Goal: Task Accomplishment & Management: Manage account settings

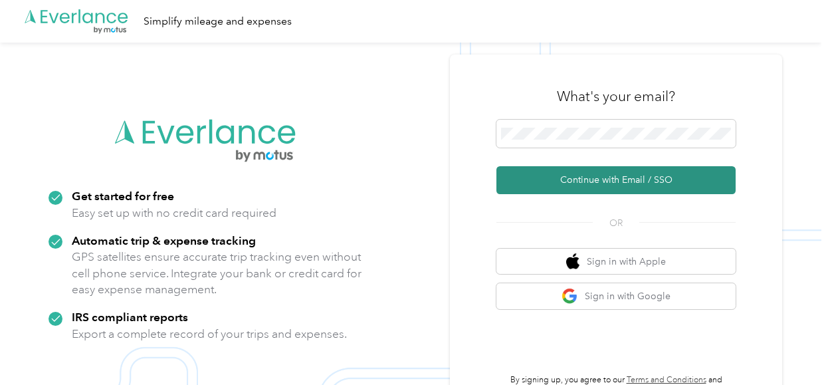
click at [587, 179] on button "Continue with Email / SSO" at bounding box center [615, 180] width 239 height 28
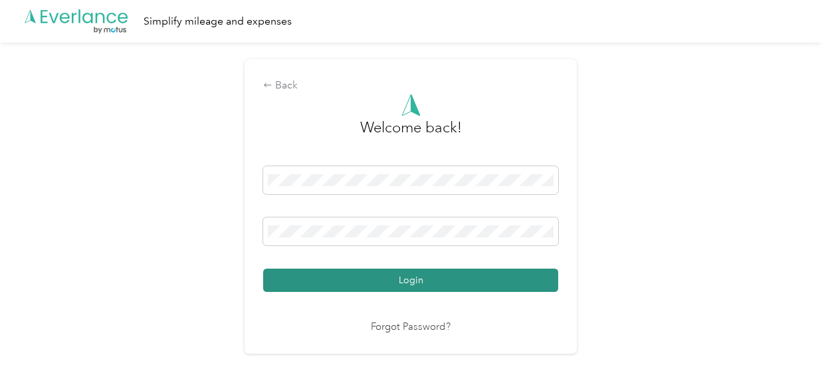
click at [419, 280] on button "Login" at bounding box center [410, 279] width 295 height 23
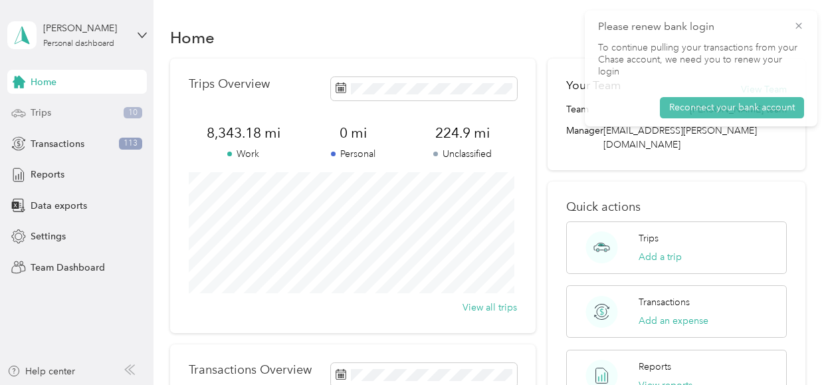
click at [64, 110] on div "Trips 10" at bounding box center [76, 113] width 139 height 24
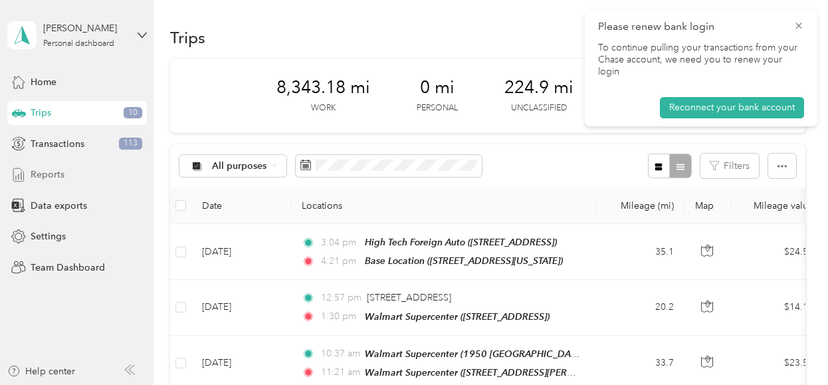
click at [54, 173] on span "Reports" at bounding box center [48, 174] width 34 height 14
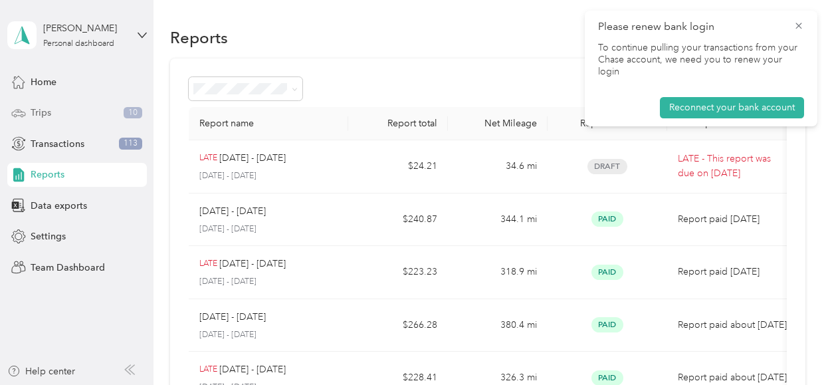
click at [52, 110] on div "Trips 10" at bounding box center [76, 113] width 139 height 24
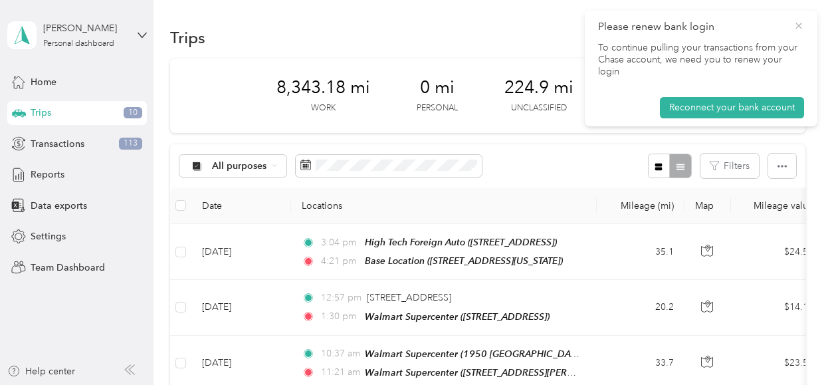
click at [798, 25] on icon at bounding box center [798, 26] width 11 height 12
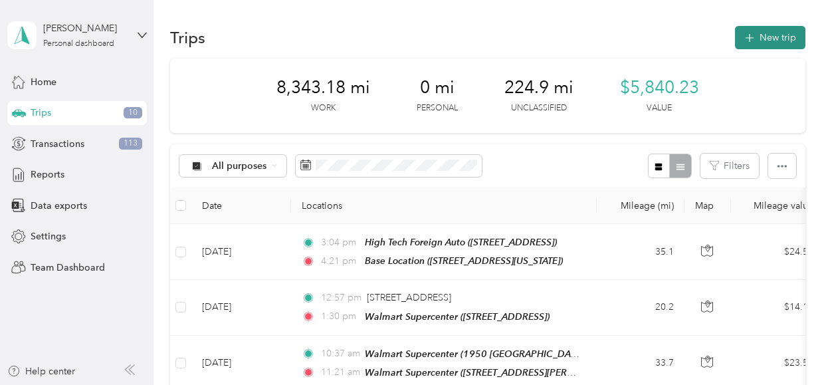
click at [765, 35] on button "New trip" at bounding box center [770, 37] width 70 height 23
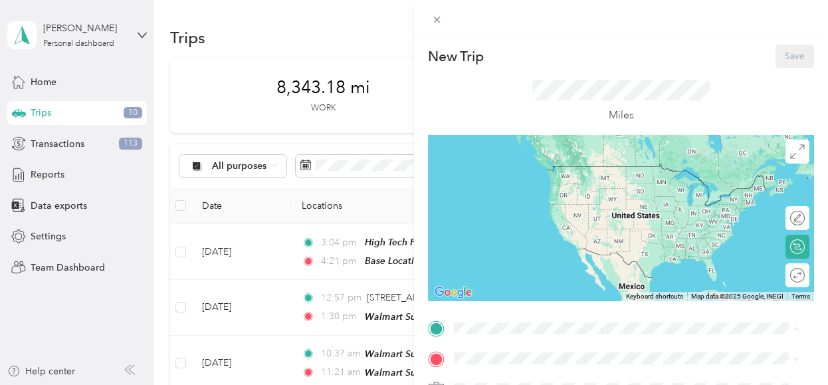
click at [516, 180] on span "[STREET_ADDRESS][US_STATE]" at bounding box center [545, 185] width 133 height 11
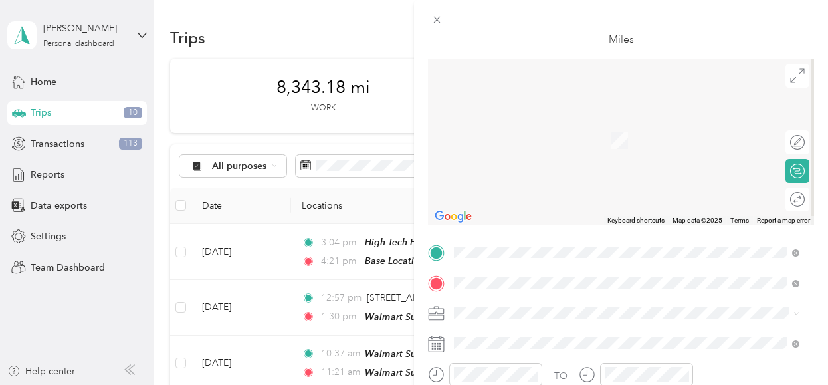
click at [571, 134] on div "TEAM Vons Food & Drug [STREET_ADDRESS]" at bounding box center [542, 136] width 126 height 33
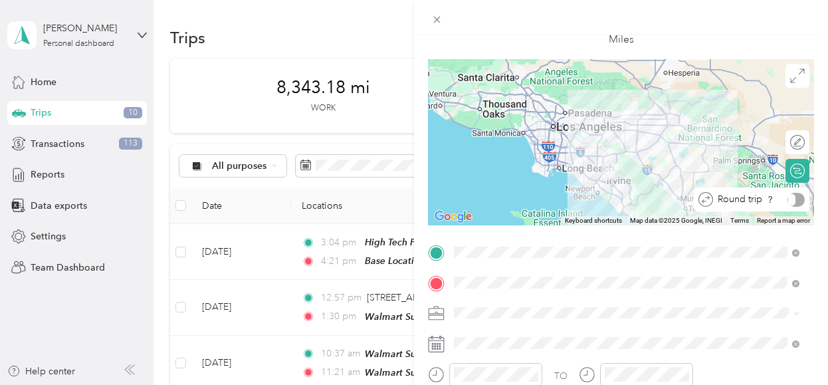
click at [786, 203] on div "Round trip" at bounding box center [759, 200] width 92 height 14
click at [778, 204] on div at bounding box center [784, 199] width 12 height 12
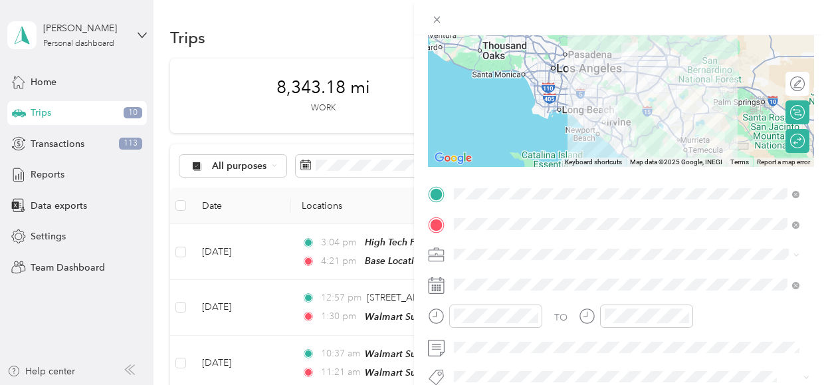
scroll to position [141, 0]
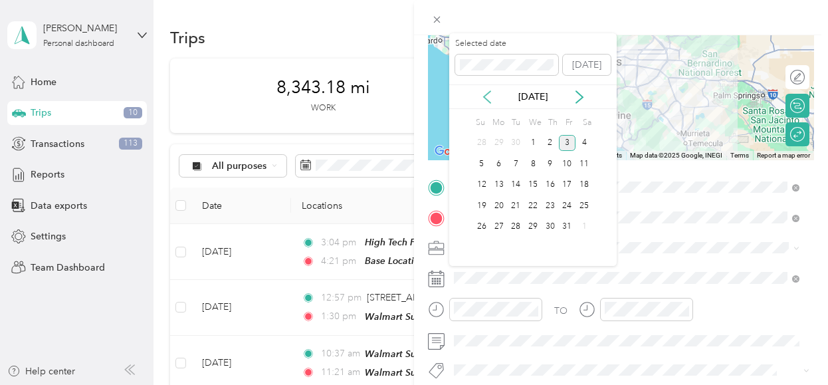
click at [485, 92] on icon at bounding box center [486, 96] width 13 height 13
click at [568, 183] on div "19" at bounding box center [567, 185] width 17 height 17
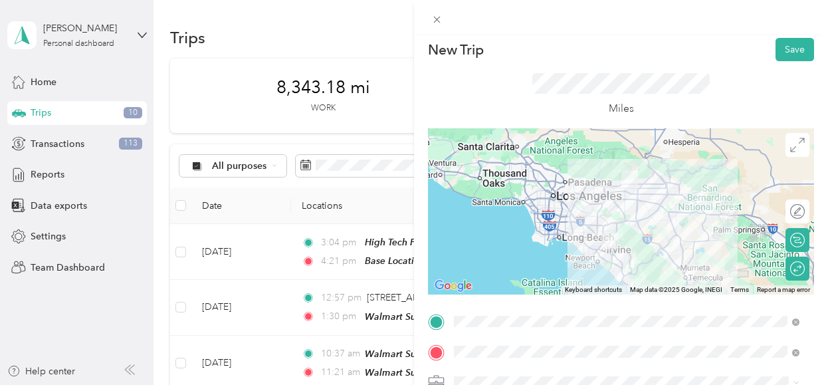
scroll to position [0, 0]
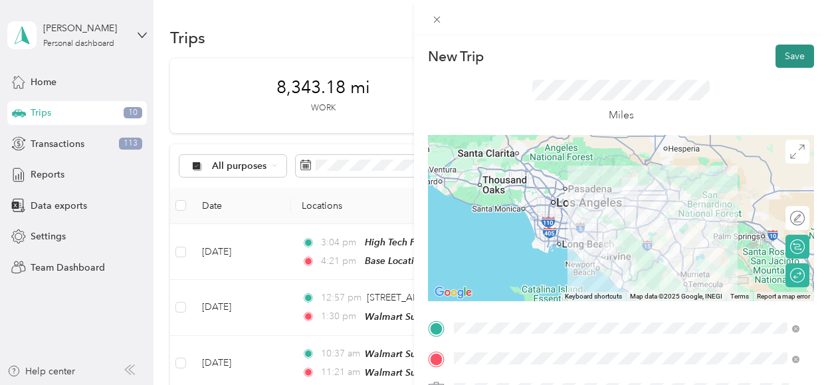
click at [784, 54] on button "Save" at bounding box center [794, 55] width 39 height 23
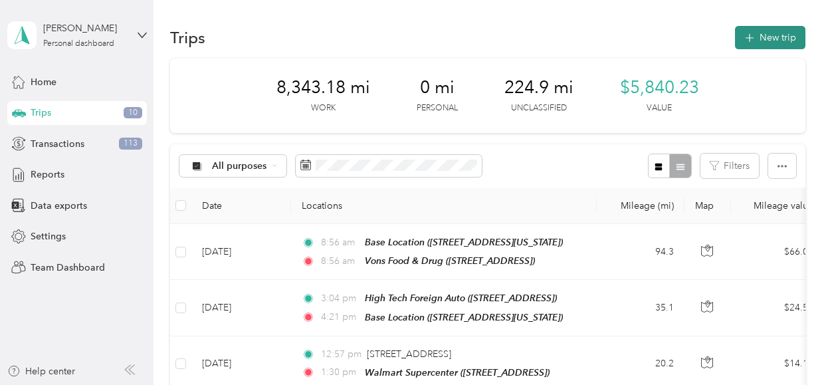
click at [762, 33] on button "New trip" at bounding box center [770, 37] width 70 height 23
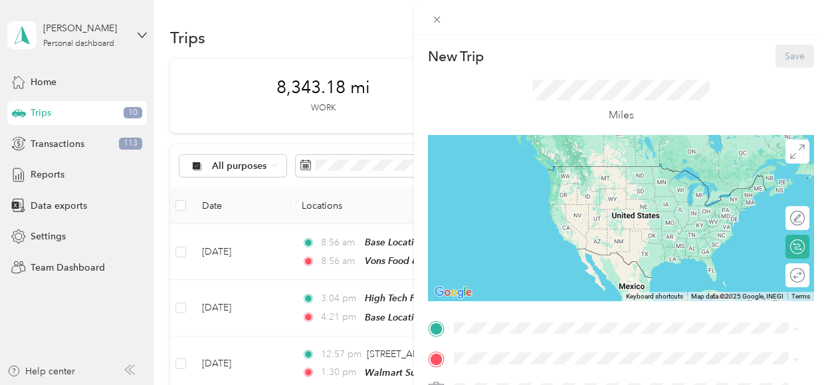
click at [521, 184] on span "[STREET_ADDRESS][US_STATE]" at bounding box center [545, 185] width 133 height 11
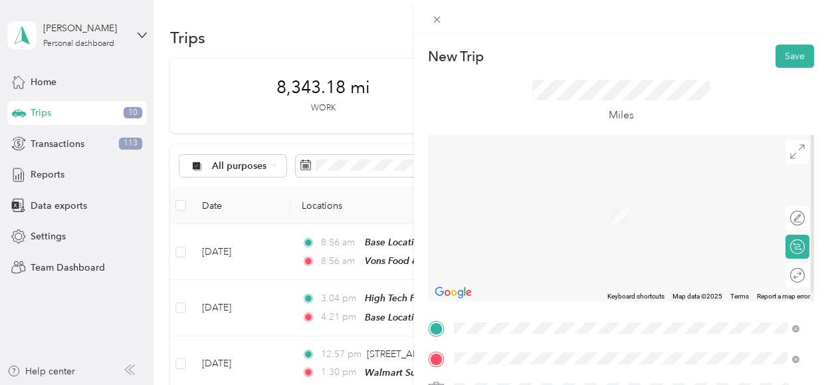
click at [563, 219] on span "[STREET_ADDRESS]" at bounding box center [521, 220] width 84 height 11
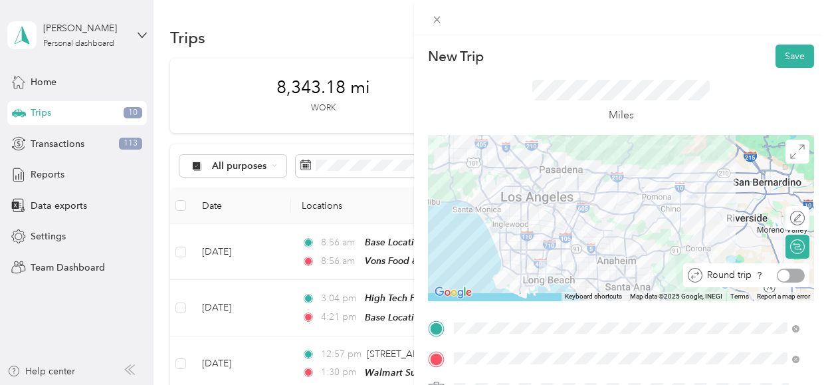
click at [780, 273] on div at bounding box center [790, 275] width 28 height 14
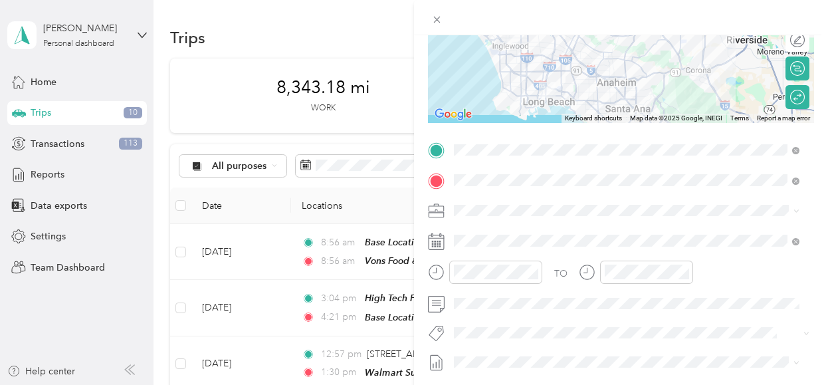
scroll to position [176, 0]
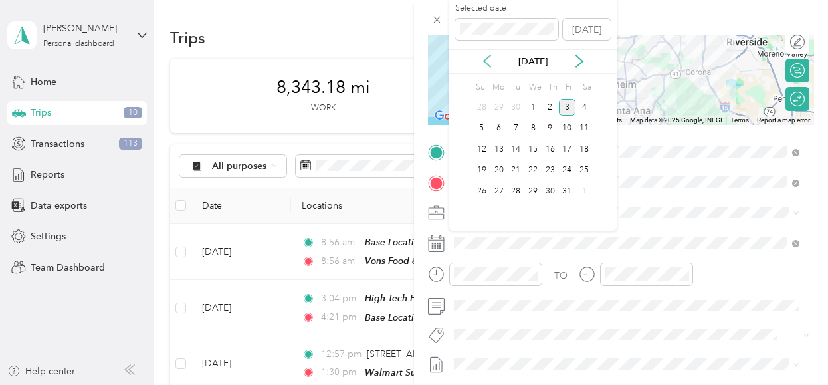
click at [486, 57] on icon at bounding box center [486, 60] width 13 height 13
click at [514, 169] on div "23" at bounding box center [515, 170] width 17 height 17
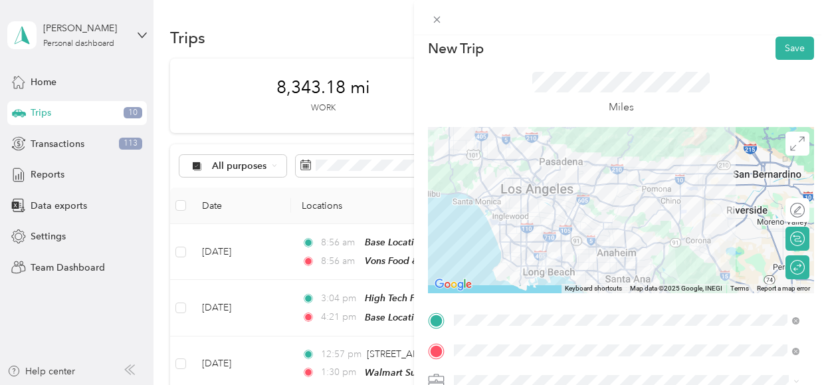
scroll to position [0, 0]
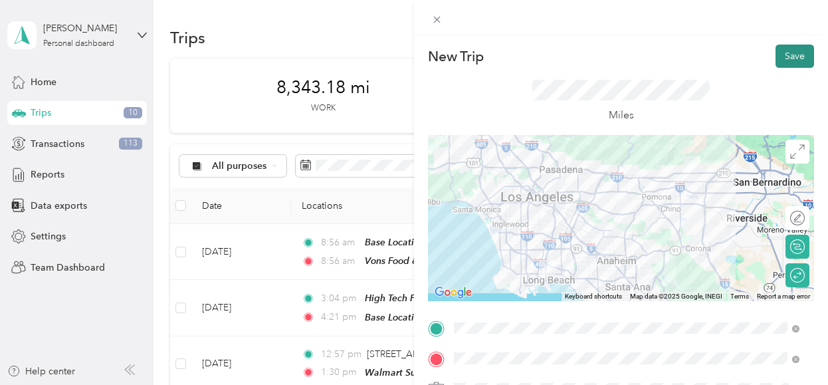
click at [775, 56] on button "Save" at bounding box center [794, 55] width 39 height 23
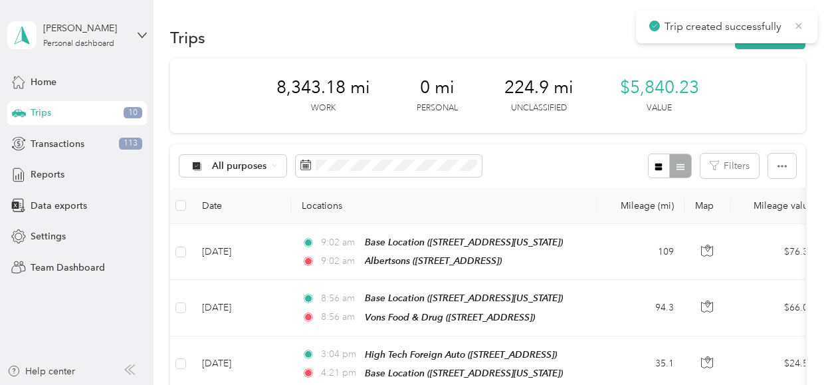
click at [798, 25] on icon at bounding box center [799, 26] width 6 height 6
click at [760, 40] on button "New trip" at bounding box center [770, 37] width 70 height 23
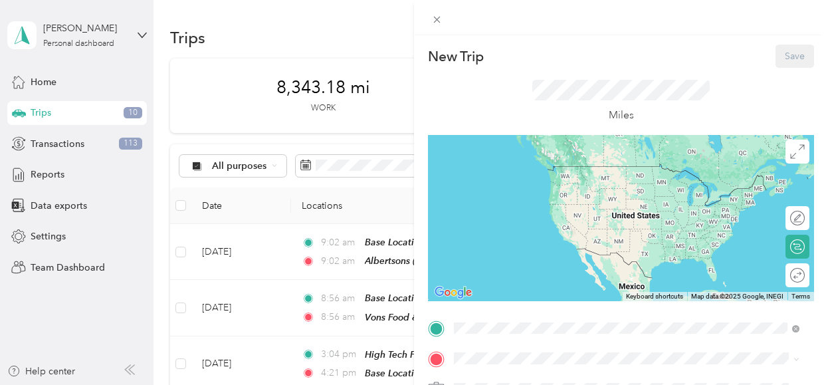
click at [531, 173] on div "Base Location [STREET_ADDRESS][US_STATE]" at bounding box center [545, 179] width 133 height 28
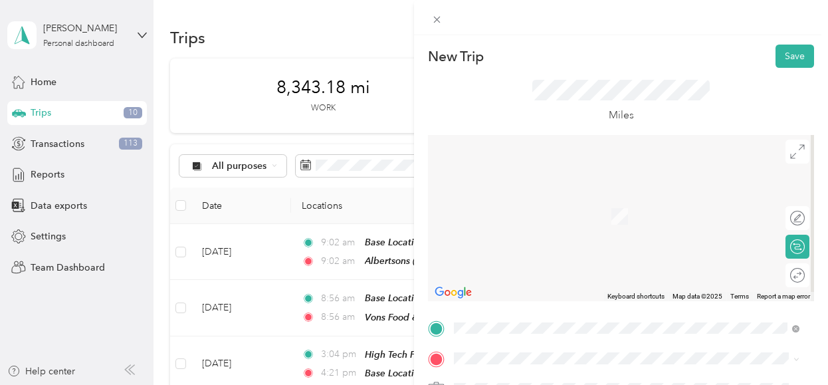
click at [594, 213] on div "TEAM Vons Food & Drug [STREET_ADDRESS][GEOGRAPHIC_DATA], [GEOGRAPHIC_DATA], [GE…" at bounding box center [542, 207] width 126 height 33
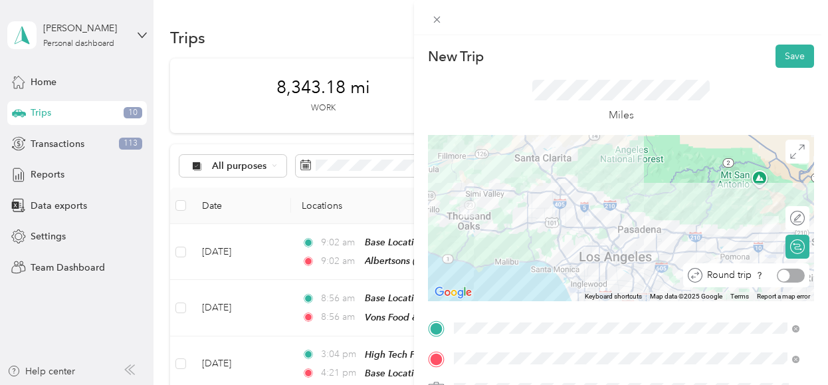
click at [785, 279] on div at bounding box center [790, 275] width 28 height 14
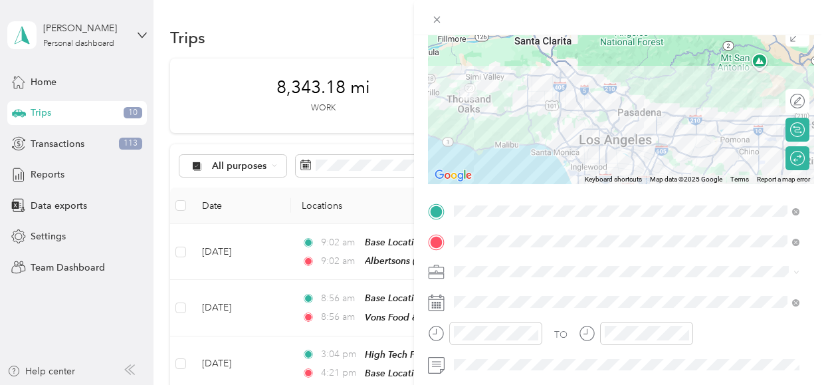
scroll to position [118, 0]
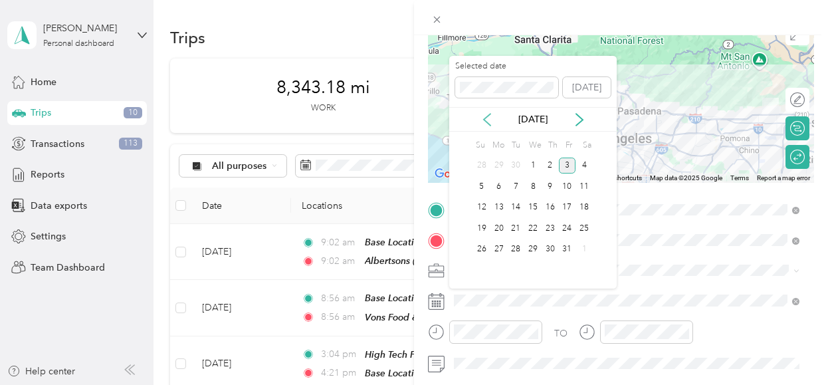
click at [482, 119] on icon at bounding box center [486, 119] width 13 height 13
click at [551, 225] on div "25" at bounding box center [549, 228] width 17 height 17
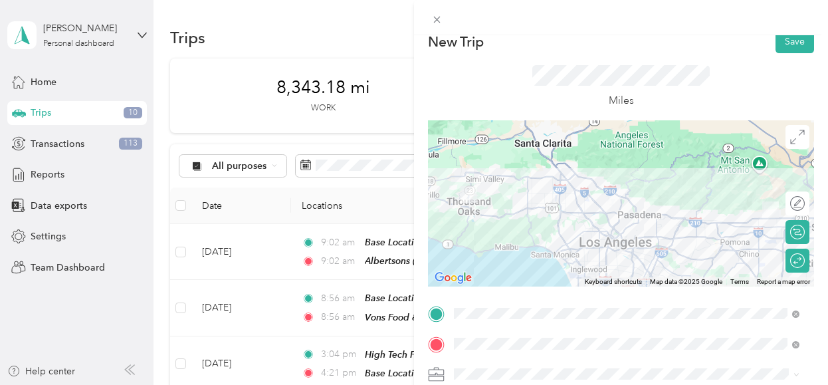
scroll to position [0, 0]
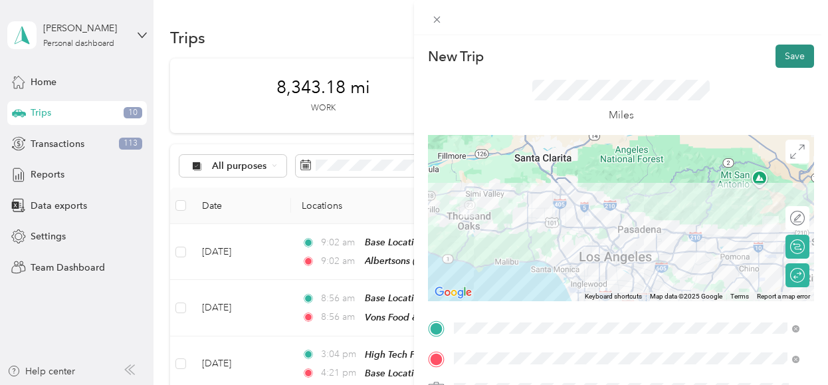
click at [782, 51] on button "Save" at bounding box center [794, 55] width 39 height 23
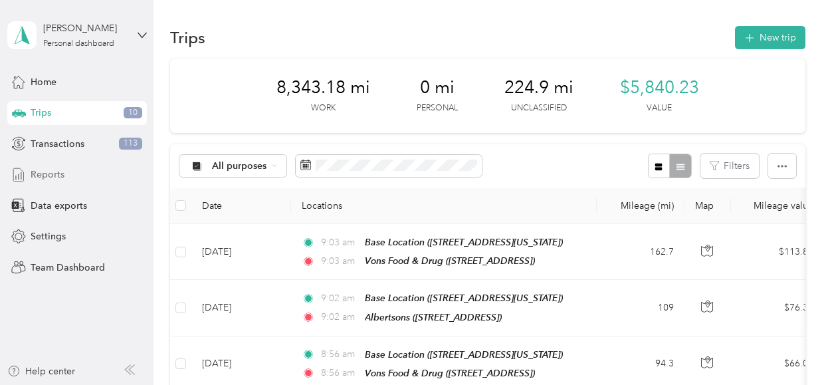
click at [48, 174] on span "Reports" at bounding box center [48, 174] width 34 height 14
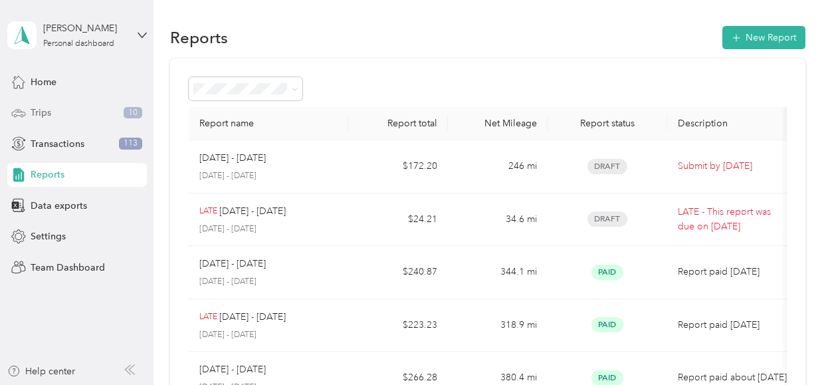
click at [51, 111] on div "Trips 10" at bounding box center [76, 113] width 139 height 24
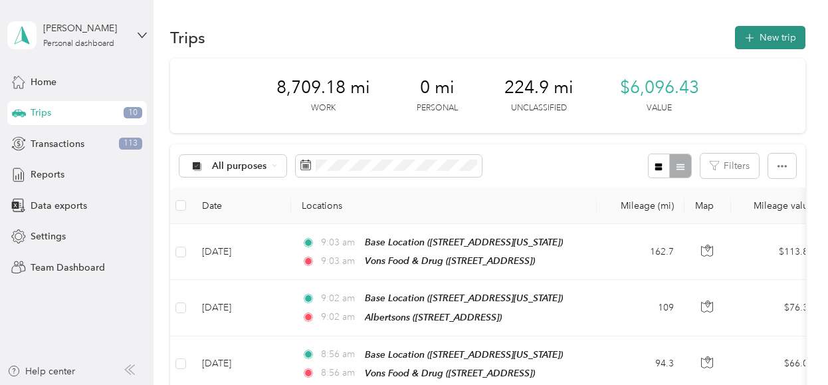
click at [763, 33] on button "New trip" at bounding box center [770, 37] width 70 height 23
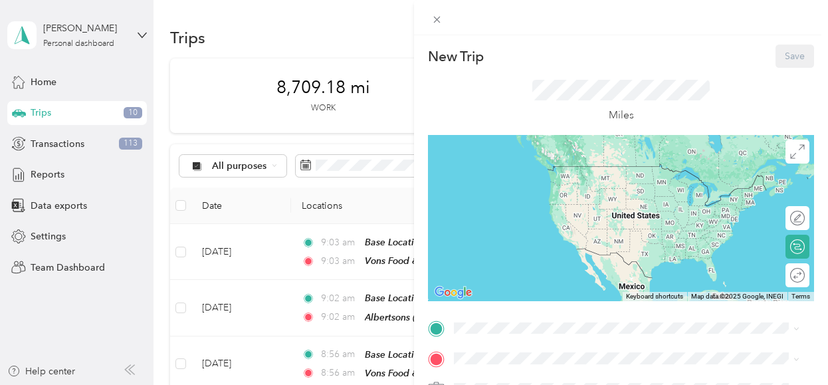
click at [536, 180] on span "[STREET_ADDRESS][US_STATE]" at bounding box center [545, 185] width 133 height 11
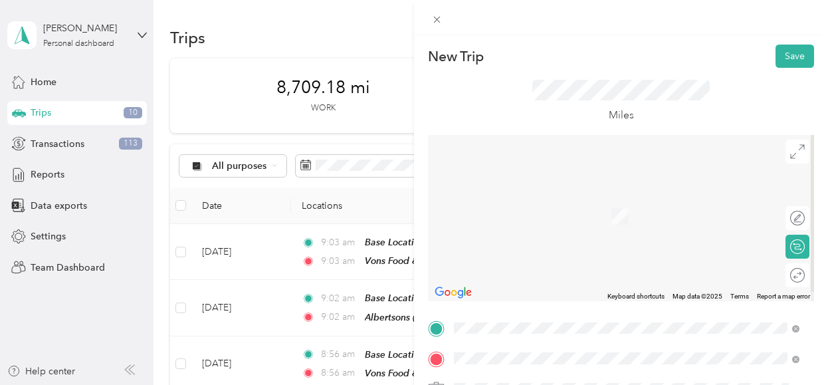
click at [585, 213] on div "TEAM Vons Food & Drug [STREET_ADDRESS][PERSON_NAME][PERSON_NAME]" at bounding box center [595, 216] width 232 height 33
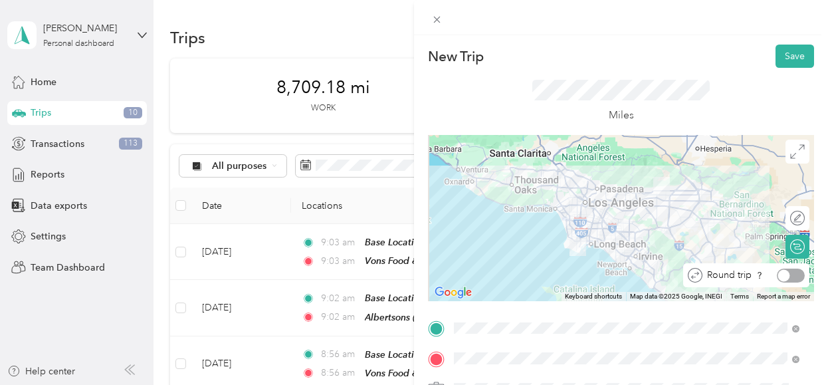
click at [783, 277] on div at bounding box center [790, 275] width 28 height 14
click at [778, 276] on div at bounding box center [784, 275] width 12 height 12
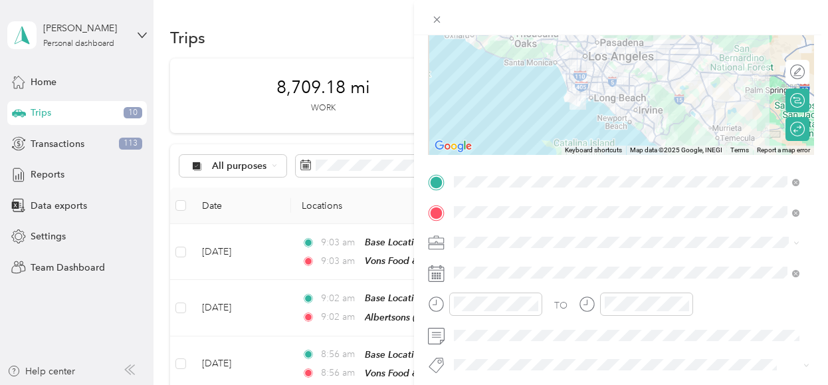
scroll to position [158, 0]
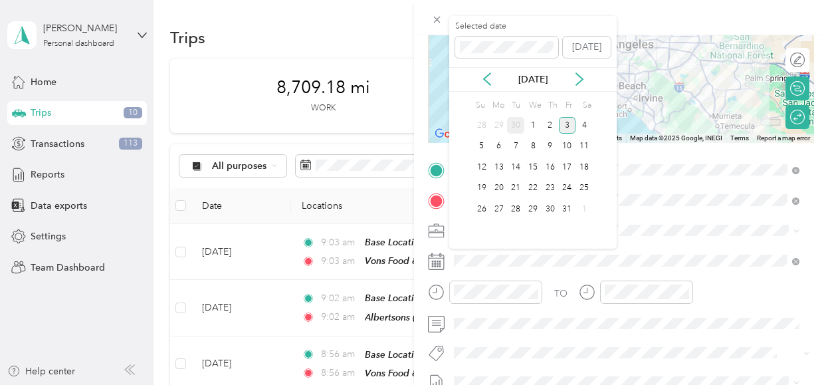
click at [512, 123] on div "30" at bounding box center [515, 125] width 17 height 17
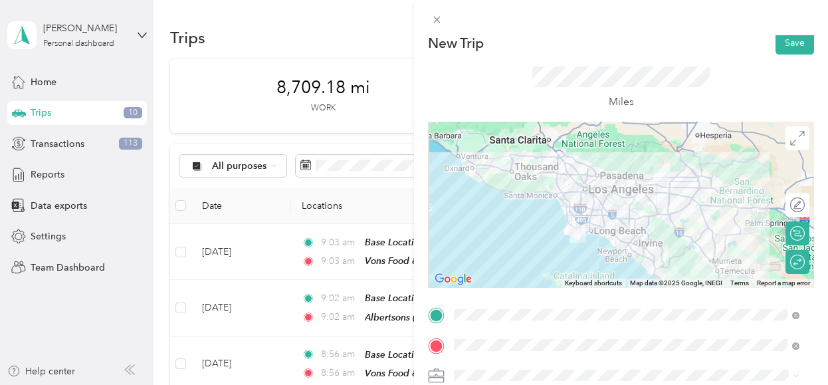
scroll to position [0, 0]
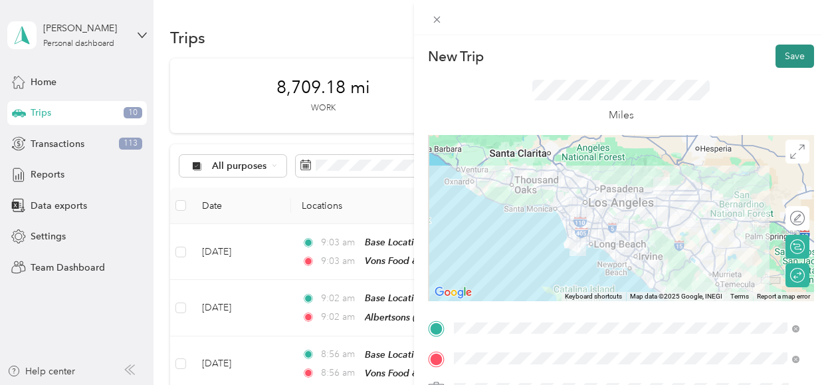
click at [779, 54] on button "Save" at bounding box center [794, 55] width 39 height 23
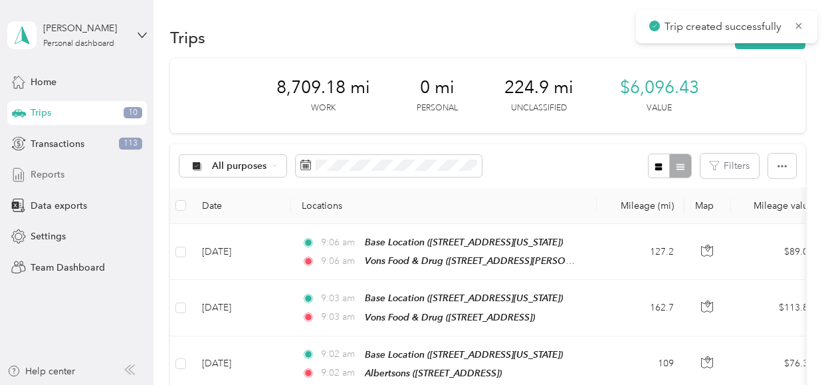
click at [60, 173] on span "Reports" at bounding box center [48, 174] width 34 height 14
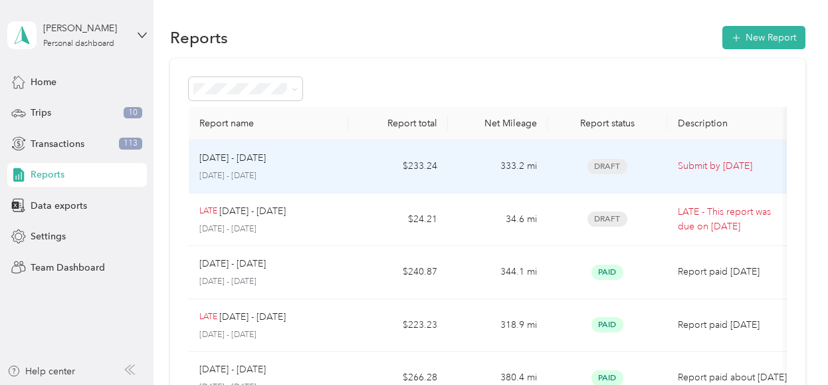
click at [230, 158] on p "[DATE] - [DATE]" at bounding box center [232, 158] width 66 height 15
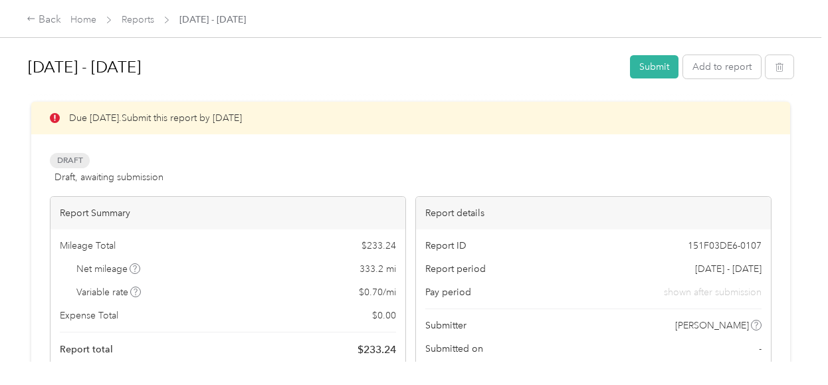
scroll to position [82, 0]
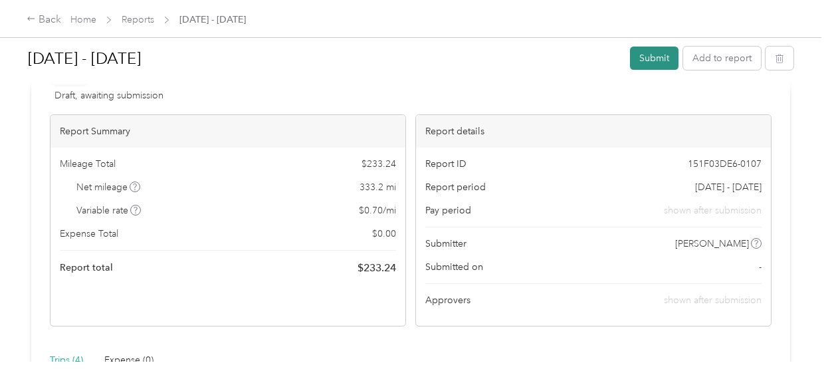
click at [647, 52] on button "Submit" at bounding box center [654, 57] width 48 height 23
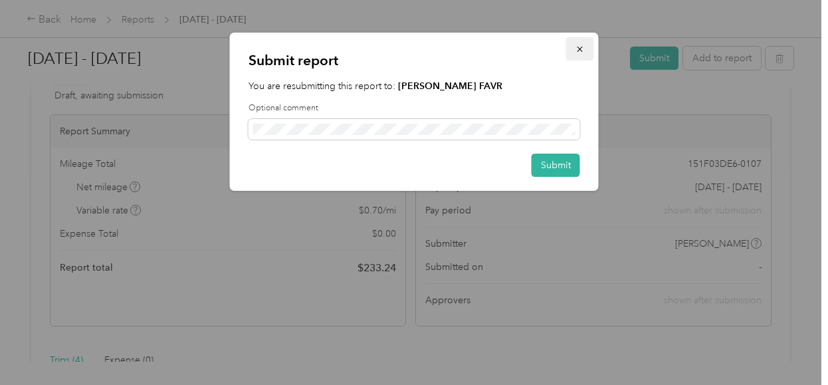
click at [579, 48] on icon "button" at bounding box center [579, 48] width 9 height 9
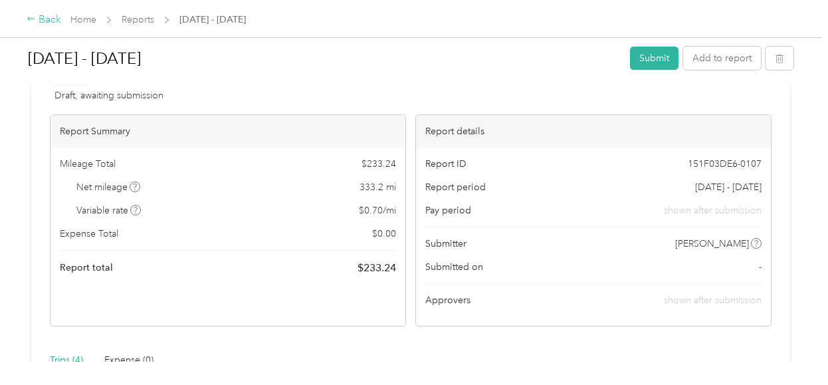
click at [41, 17] on div "Back" at bounding box center [44, 20] width 35 height 16
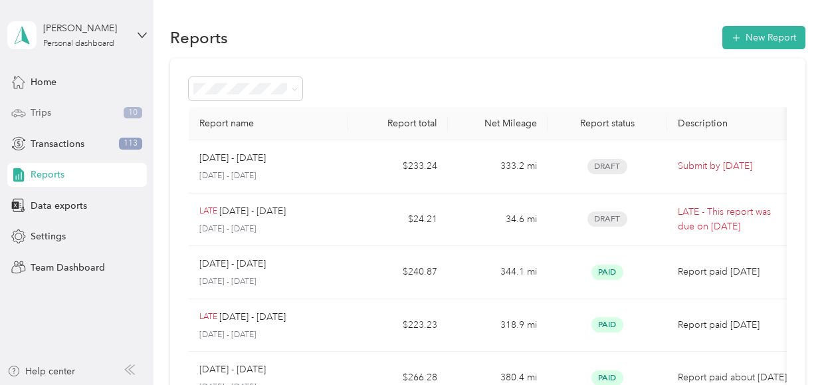
click at [49, 108] on span "Trips" at bounding box center [41, 113] width 21 height 14
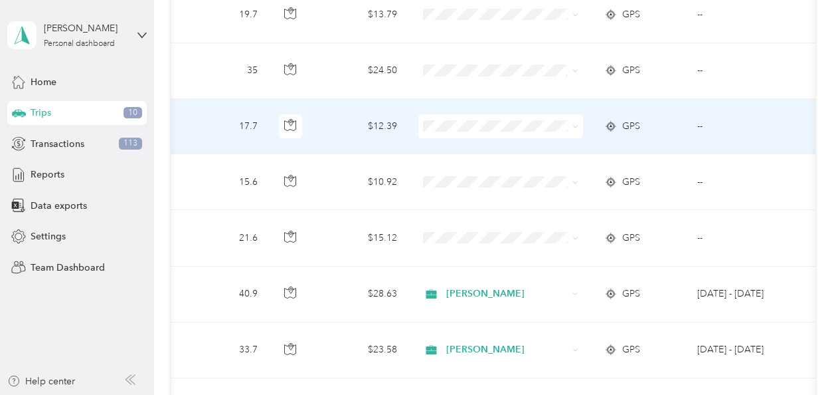
scroll to position [725, 0]
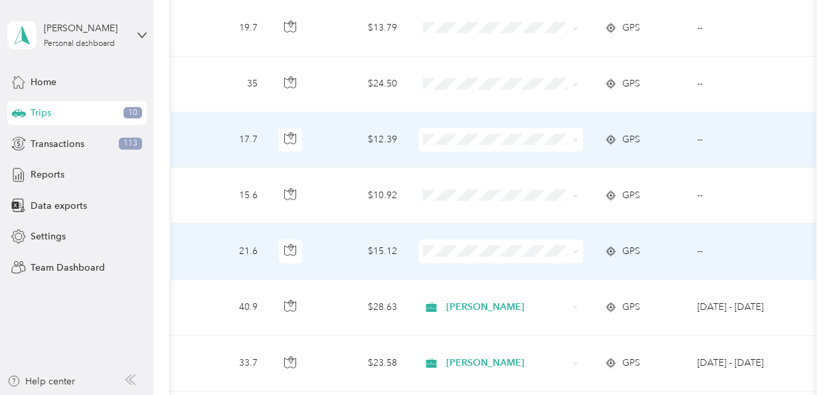
click at [458, 252] on span "[PERSON_NAME]" at bounding box center [512, 255] width 123 height 14
click at [476, 254] on span "[PERSON_NAME]" at bounding box center [505, 256] width 108 height 14
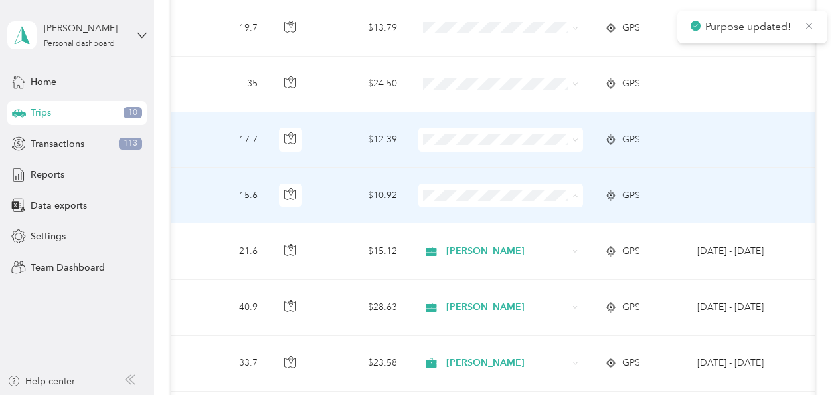
click at [493, 201] on span "[PERSON_NAME]" at bounding box center [512, 202] width 123 height 14
click at [466, 205] on li "[PERSON_NAME]" at bounding box center [500, 201] width 165 height 23
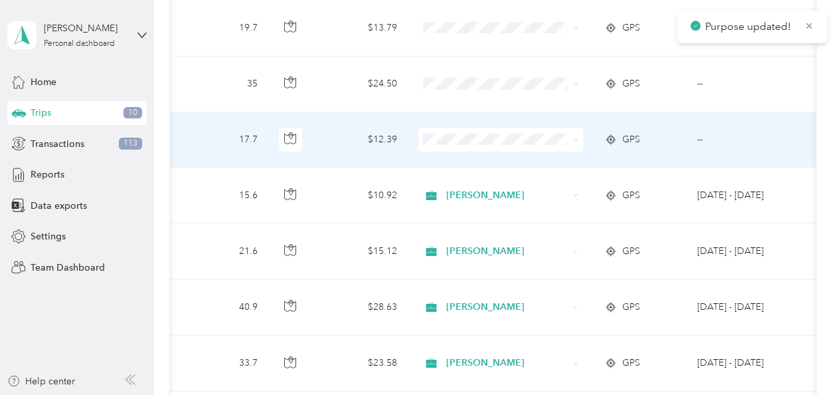
click at [465, 148] on li "[PERSON_NAME]" at bounding box center [500, 139] width 165 height 23
click at [466, 147] on li "[PERSON_NAME]" at bounding box center [500, 143] width 165 height 23
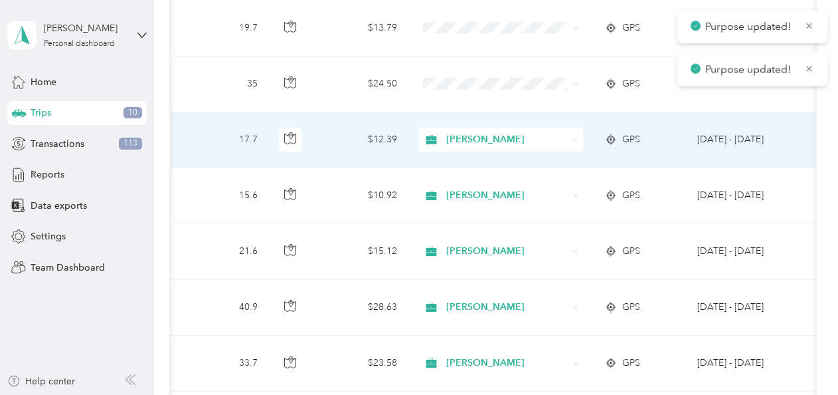
click at [518, 132] on span "[PERSON_NAME]" at bounding box center [507, 139] width 122 height 15
click at [525, 150] on li "[PERSON_NAME]" at bounding box center [500, 146] width 165 height 23
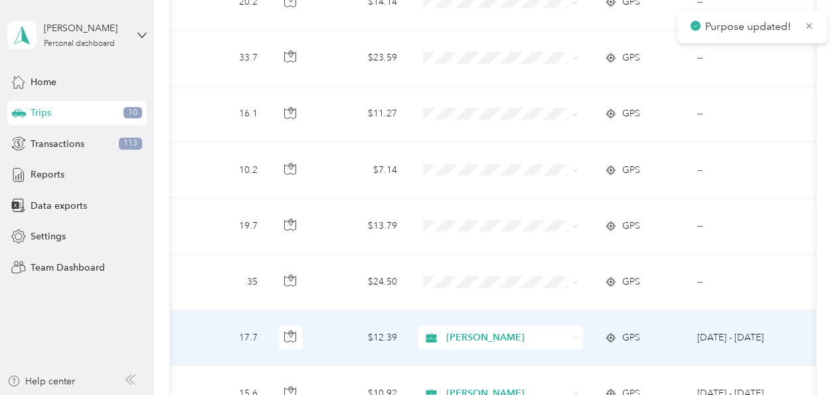
scroll to position [470, 0]
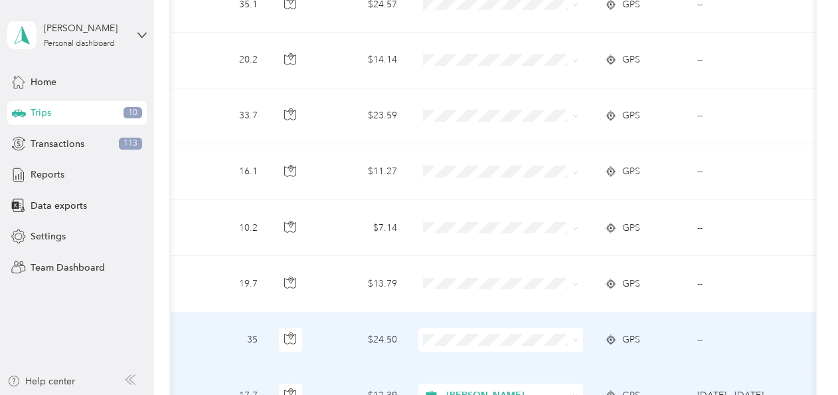
click at [469, 347] on span "[PERSON_NAME]" at bounding box center [512, 348] width 123 height 14
click at [575, 337] on icon at bounding box center [576, 340] width 6 height 6
click at [561, 343] on span "[PERSON_NAME]" at bounding box center [512, 348] width 123 height 14
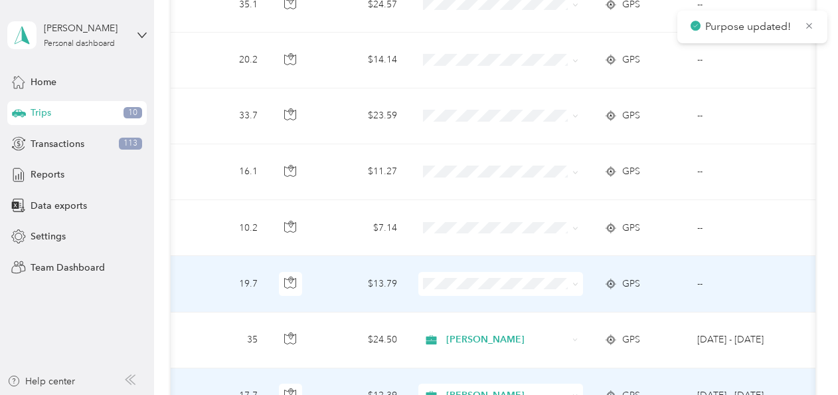
click at [573, 281] on icon at bounding box center [576, 284] width 6 height 6
click at [565, 288] on span "[PERSON_NAME]" at bounding box center [512, 294] width 123 height 14
click at [576, 281] on icon at bounding box center [576, 284] width 6 height 6
click at [561, 294] on li "[PERSON_NAME]" at bounding box center [500, 293] width 165 height 23
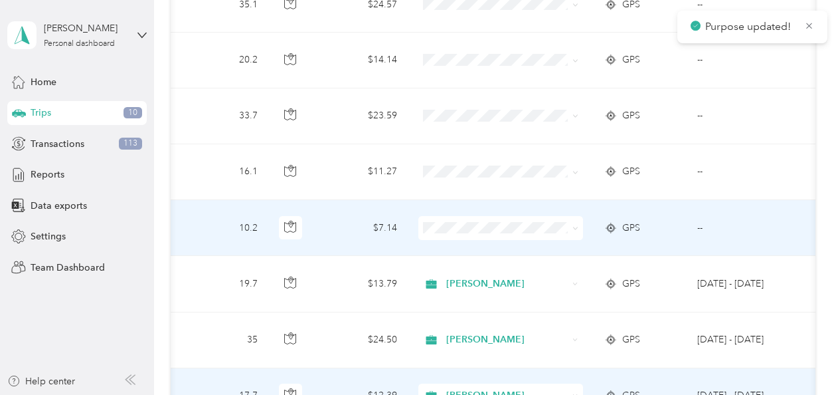
click at [573, 225] on icon at bounding box center [576, 228] width 6 height 6
click at [557, 242] on li "[PERSON_NAME]" at bounding box center [500, 232] width 165 height 23
click at [574, 222] on span at bounding box center [576, 227] width 6 height 11
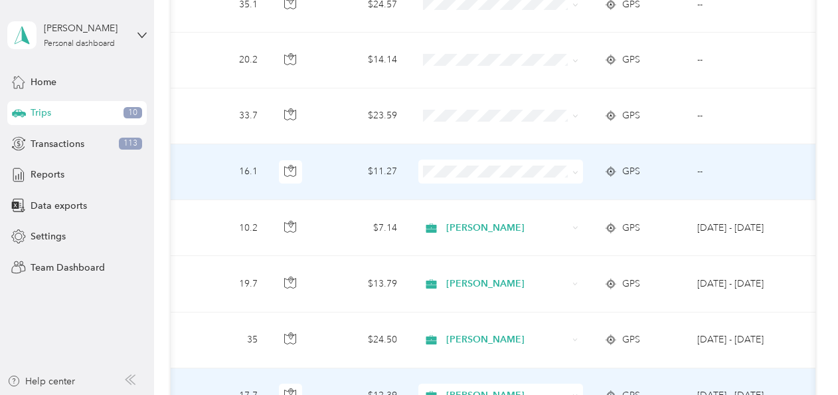
click at [576, 165] on span at bounding box center [576, 170] width 6 height 11
click at [573, 169] on icon at bounding box center [576, 172] width 6 height 6
click at [545, 183] on span "[PERSON_NAME]" at bounding box center [512, 185] width 123 height 14
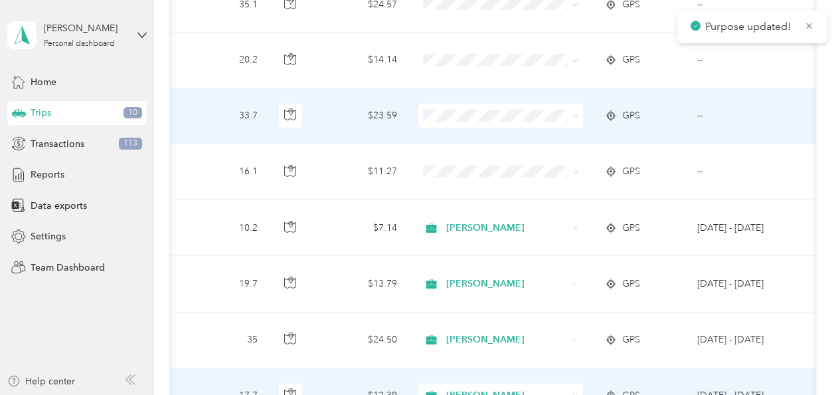
click at [575, 113] on icon at bounding box center [576, 116] width 6 height 6
click at [565, 123] on li "[PERSON_NAME]" at bounding box center [500, 130] width 165 height 23
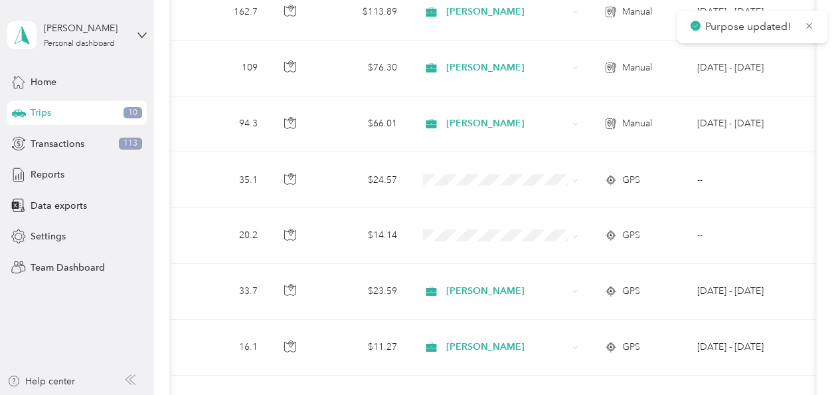
scroll to position [292, 0]
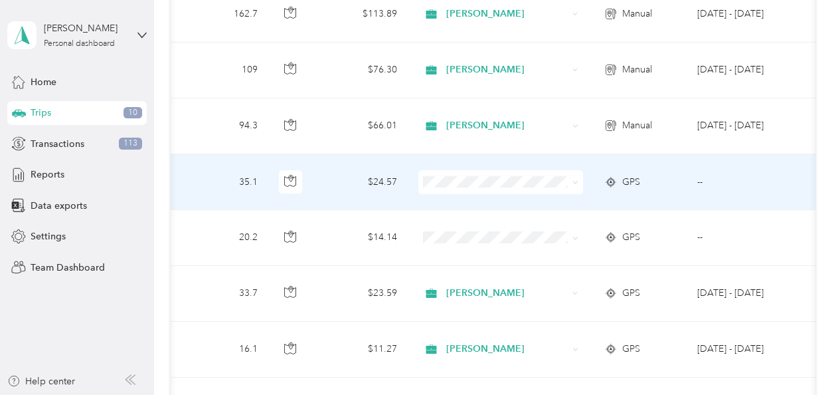
click at [571, 175] on span at bounding box center [573, 182] width 11 height 15
click at [573, 176] on span at bounding box center [576, 181] width 6 height 11
click at [576, 179] on icon at bounding box center [576, 182] width 6 height 6
click at [560, 199] on span "[PERSON_NAME]" at bounding box center [512, 200] width 123 height 14
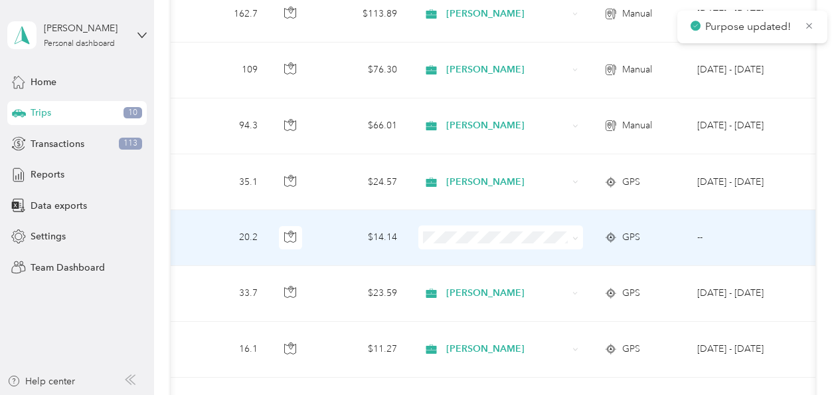
click at [573, 235] on icon at bounding box center [576, 238] width 6 height 6
click at [543, 250] on span "[PERSON_NAME]" at bounding box center [512, 247] width 123 height 14
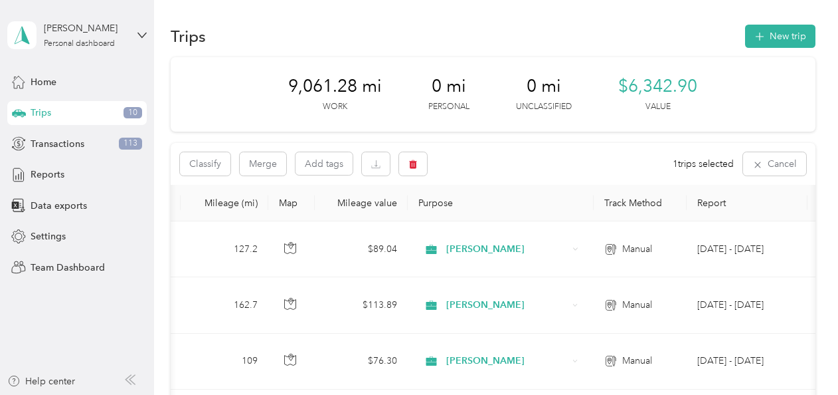
scroll to position [0, 0]
click at [60, 173] on span "Reports" at bounding box center [48, 174] width 34 height 14
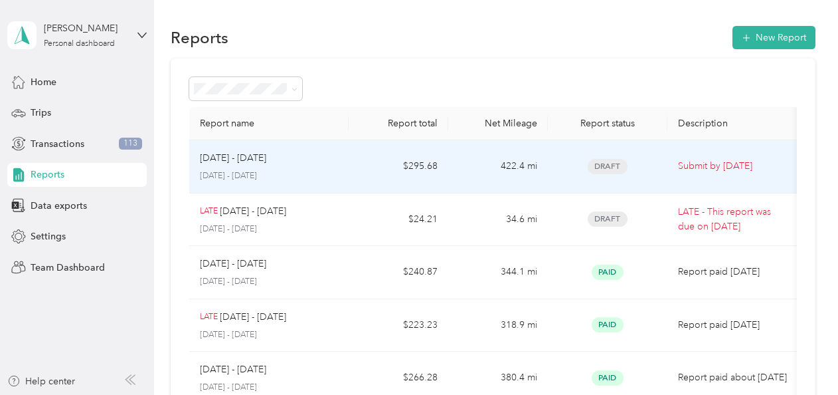
click at [268, 169] on div "[DATE] - [DATE] [DATE] - [DATE]" at bounding box center [269, 166] width 138 height 31
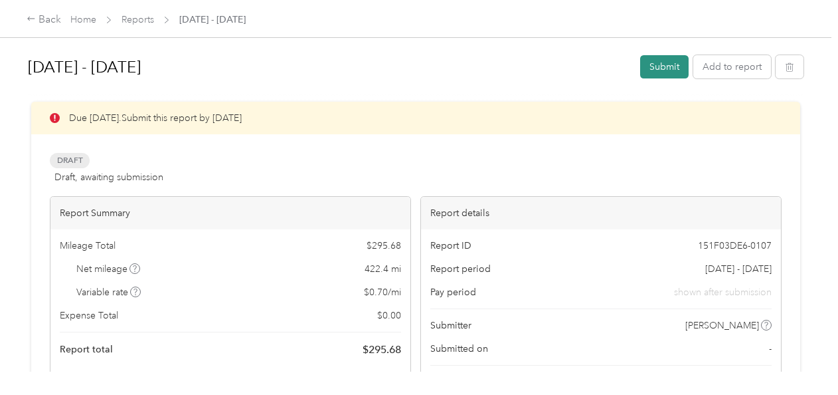
click at [659, 61] on button "Submit" at bounding box center [664, 66] width 48 height 23
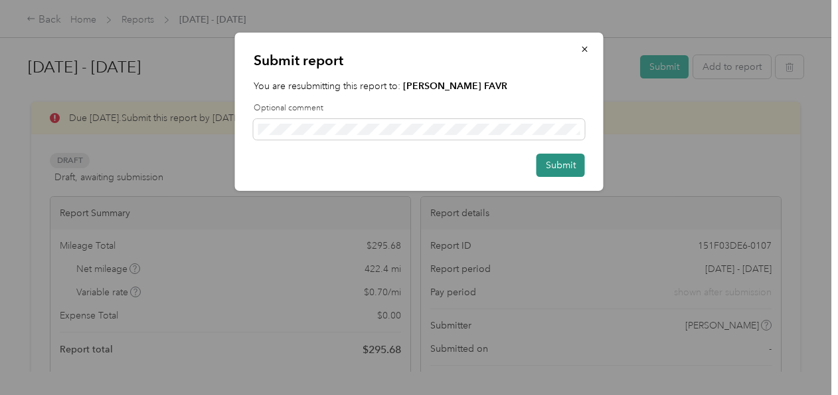
click at [561, 165] on button "Submit" at bounding box center [561, 164] width 48 height 23
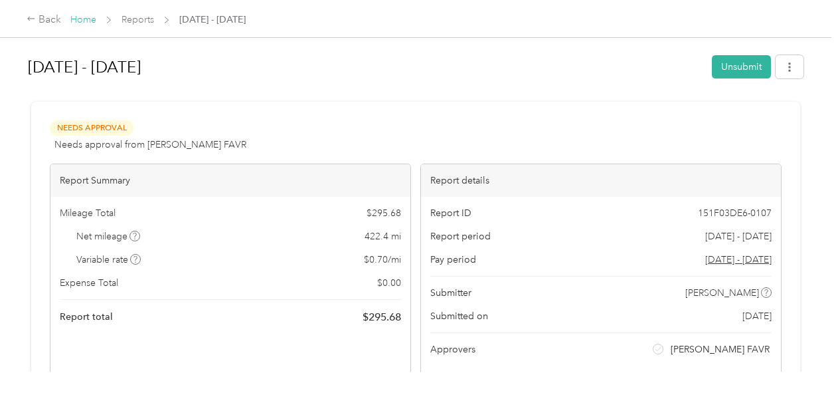
click at [88, 20] on link "Home" at bounding box center [83, 19] width 26 height 11
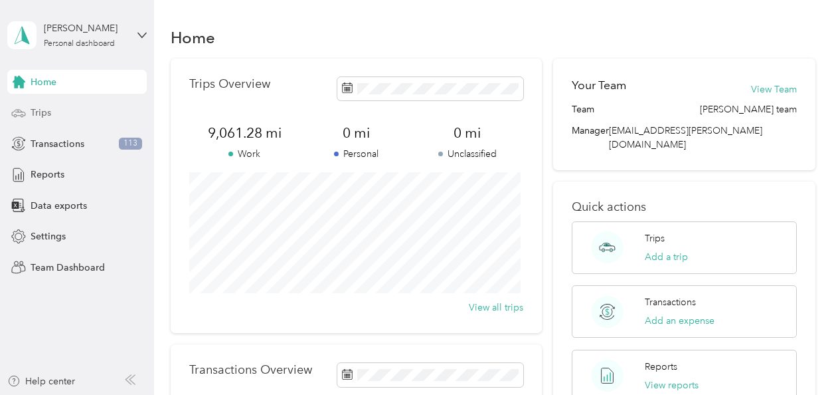
click at [43, 112] on span "Trips" at bounding box center [41, 113] width 21 height 14
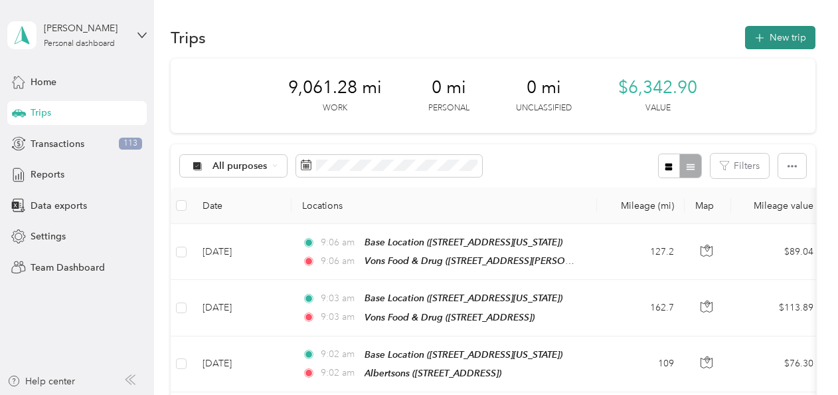
click at [773, 33] on button "New trip" at bounding box center [780, 37] width 70 height 23
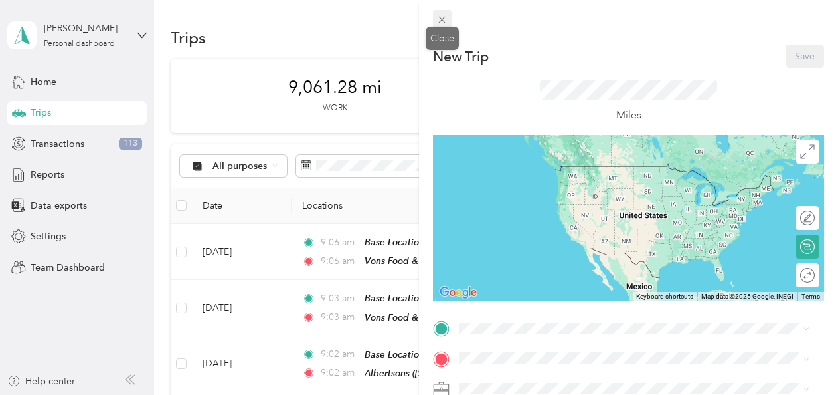
click at [444, 15] on icon at bounding box center [441, 19] width 11 height 11
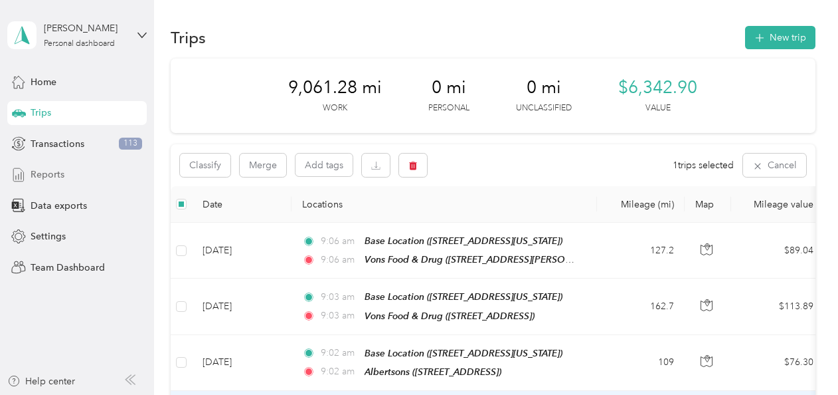
click at [52, 172] on span "Reports" at bounding box center [48, 174] width 34 height 14
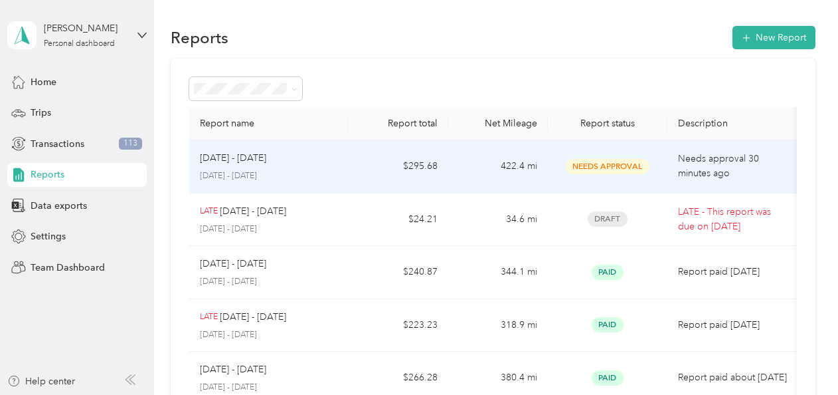
click at [381, 165] on td "$295.68" at bounding box center [399, 166] width 100 height 53
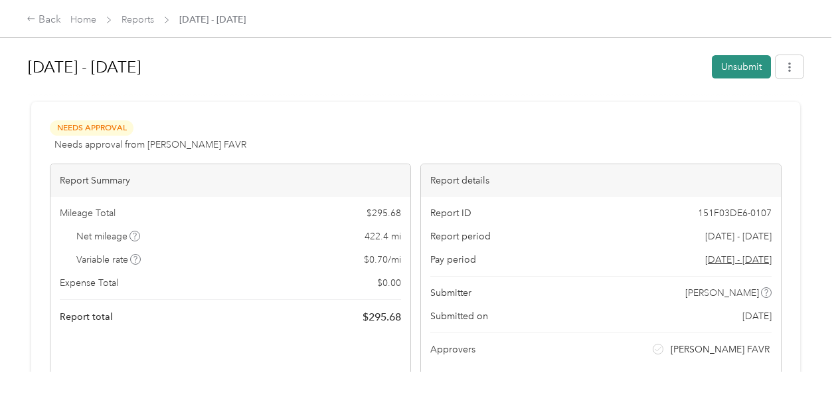
click at [731, 66] on button "Unsubmit" at bounding box center [741, 66] width 59 height 23
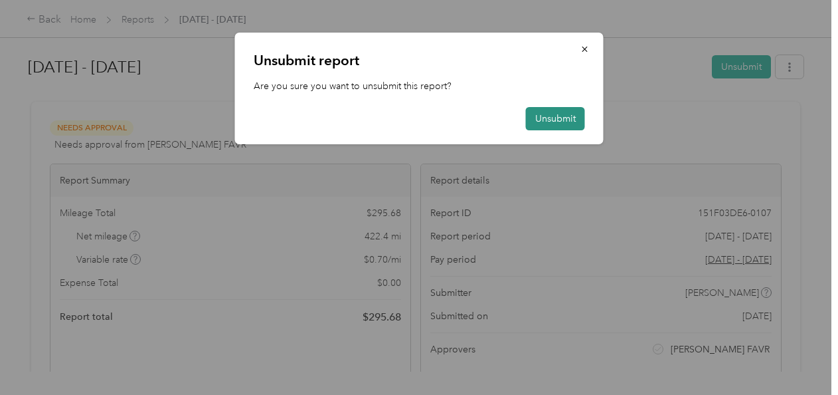
click at [563, 121] on button "Unsubmit" at bounding box center [555, 118] width 59 height 23
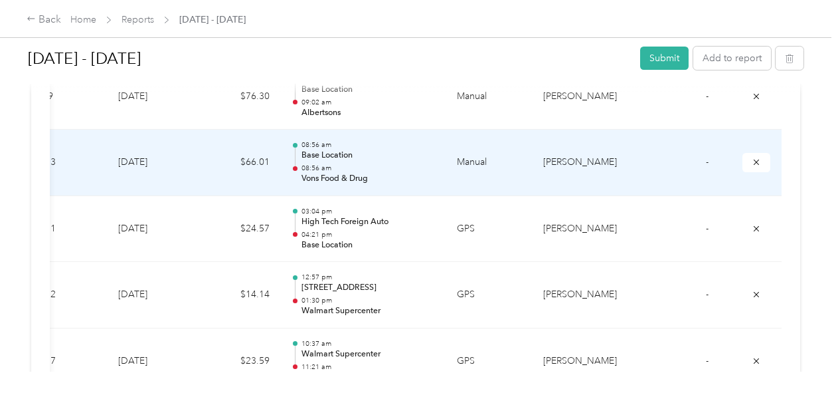
scroll to position [570, 0]
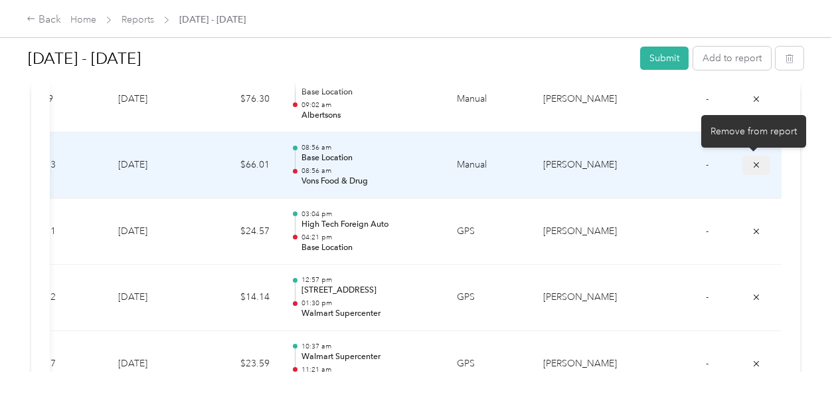
click at [752, 161] on icon "submit" at bounding box center [756, 164] width 9 height 9
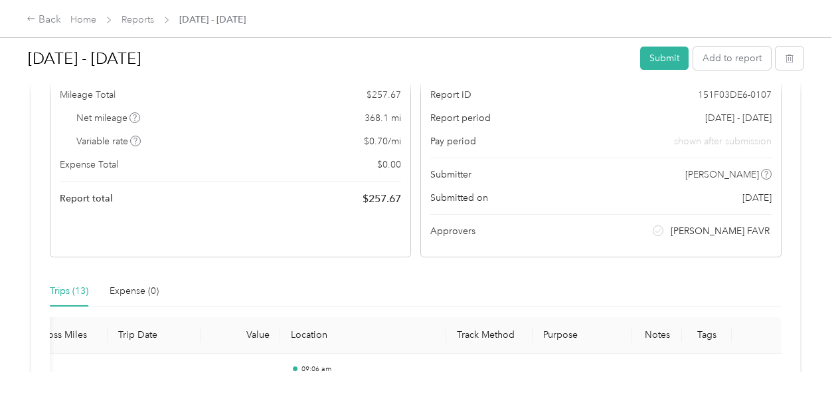
scroll to position [0, 0]
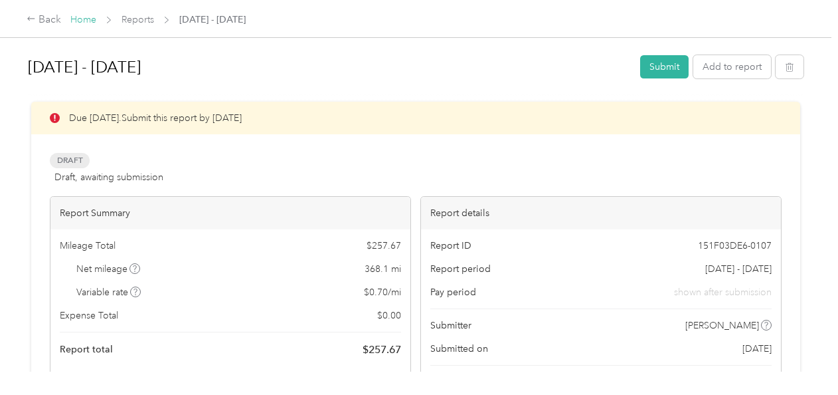
click at [82, 17] on link "Home" at bounding box center [83, 19] width 26 height 11
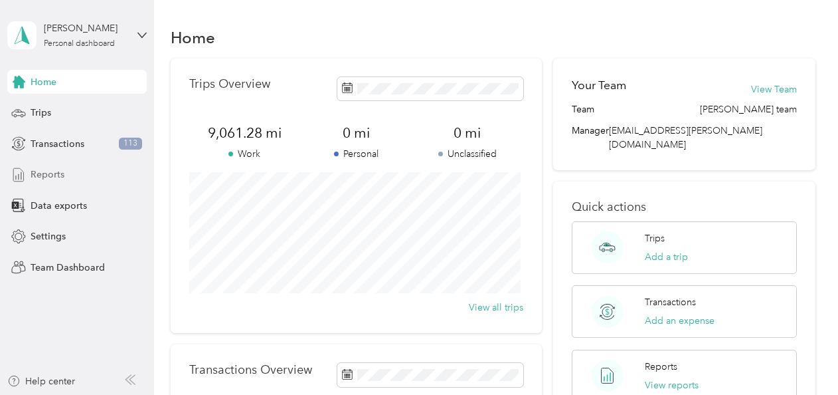
click at [48, 177] on span "Reports" at bounding box center [48, 174] width 34 height 14
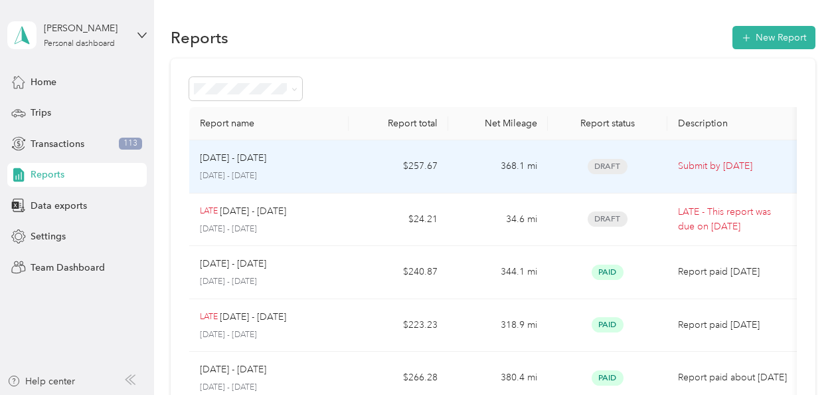
click at [249, 158] on p "[DATE] - [DATE]" at bounding box center [233, 158] width 66 height 15
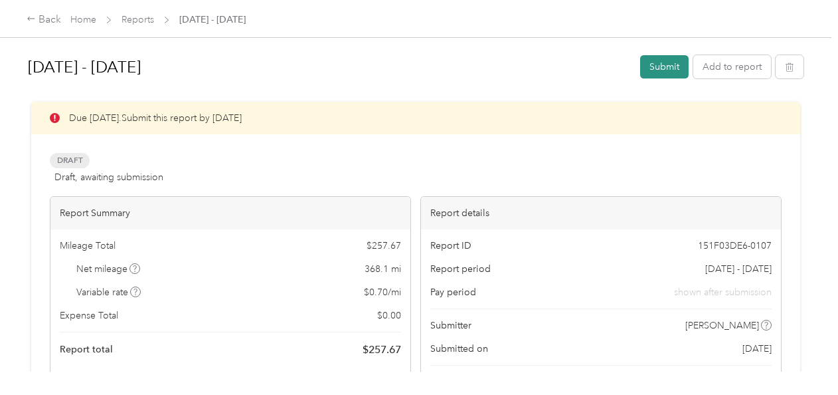
click at [658, 64] on button "Submit" at bounding box center [664, 66] width 48 height 23
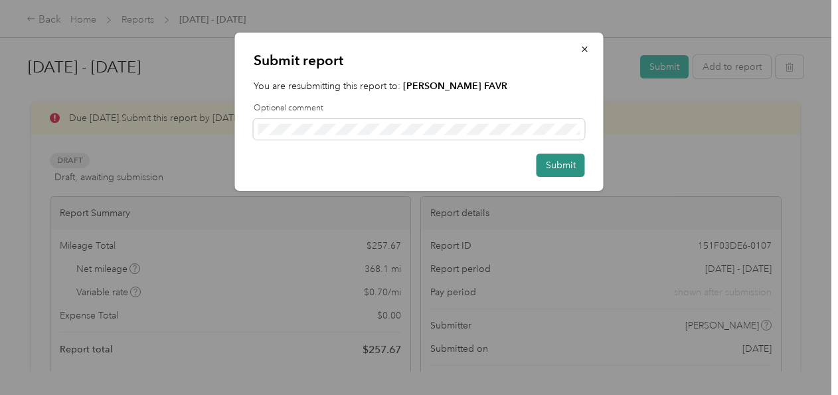
click at [559, 164] on button "Submit" at bounding box center [561, 164] width 48 height 23
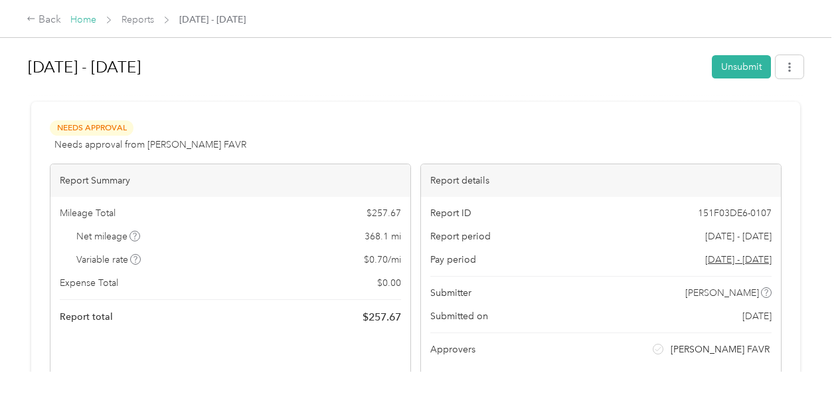
click at [80, 19] on link "Home" at bounding box center [83, 19] width 26 height 11
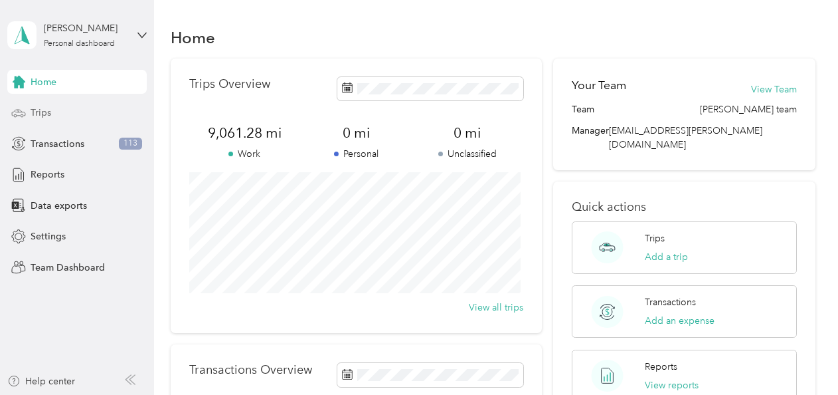
click at [44, 113] on span "Trips" at bounding box center [41, 113] width 21 height 14
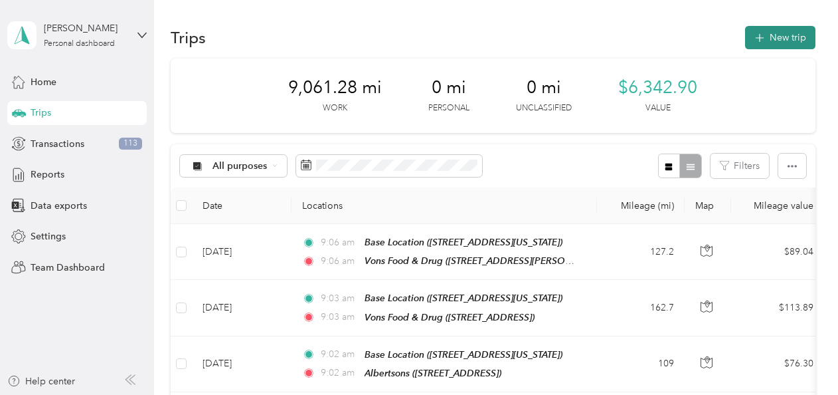
click at [770, 33] on button "New trip" at bounding box center [780, 37] width 70 height 23
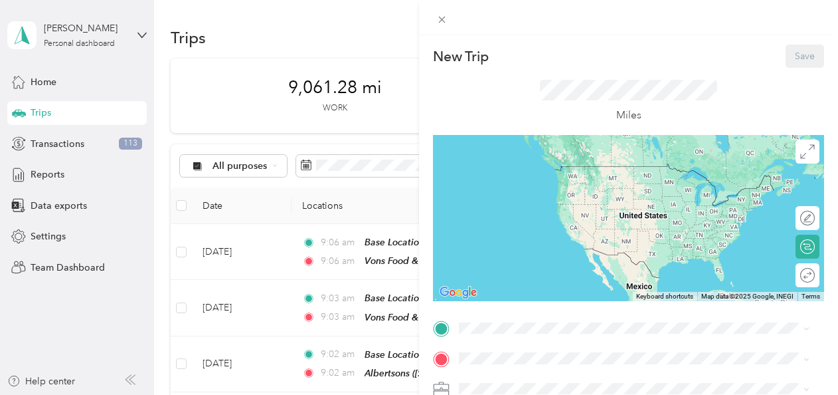
click at [537, 179] on div "Base Location [STREET_ADDRESS][US_STATE]" at bounding box center [550, 174] width 133 height 28
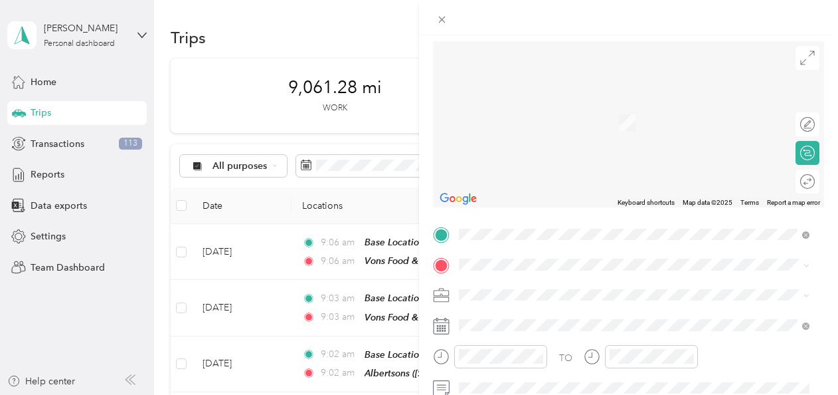
scroll to position [96, 0]
click at [566, 120] on span "[STREET_ADDRESS]" at bounding box center [526, 125] width 84 height 11
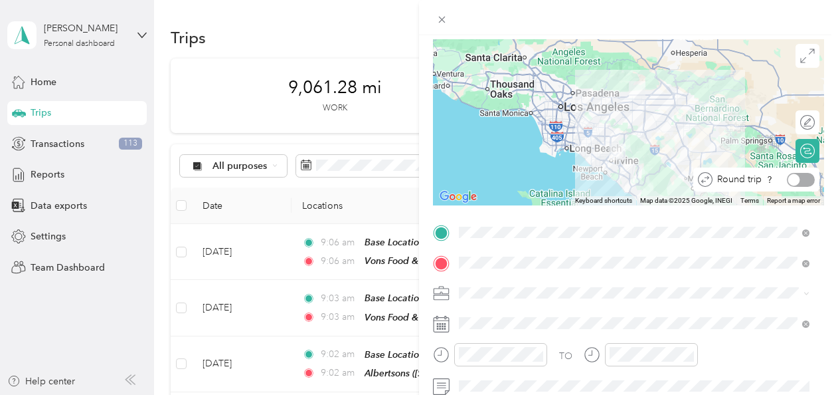
click at [794, 181] on div at bounding box center [801, 180] width 28 height 14
click at [438, 320] on icon at bounding box center [441, 323] width 17 height 17
click at [441, 324] on icon at bounding box center [441, 323] width 17 height 17
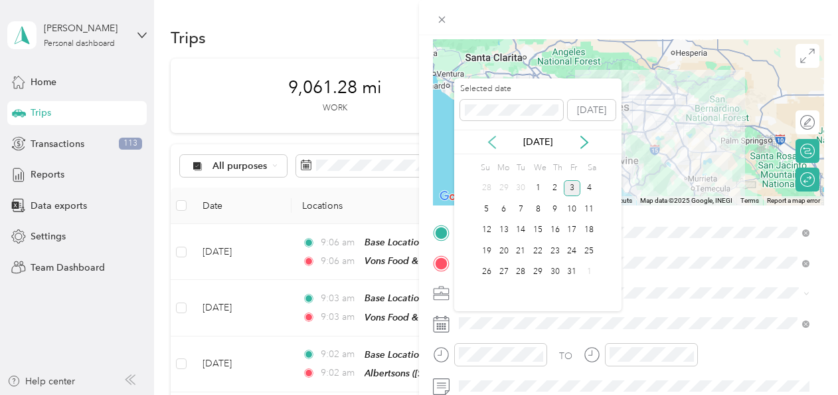
click at [491, 141] on icon at bounding box center [492, 141] width 13 height 13
click at [541, 188] on div "3" at bounding box center [537, 188] width 17 height 17
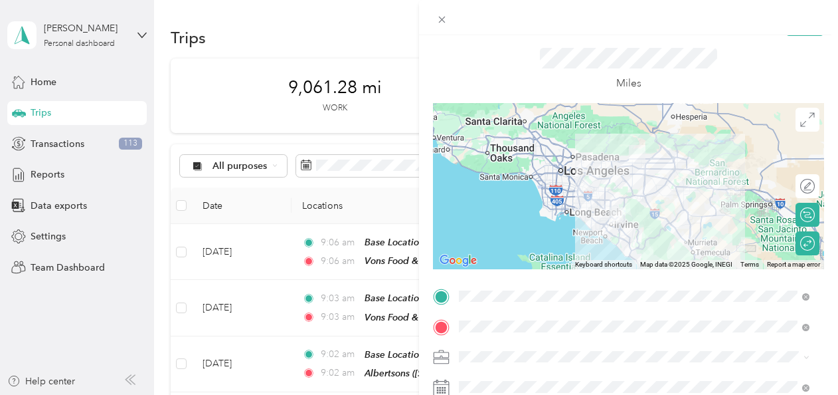
scroll to position [0, 0]
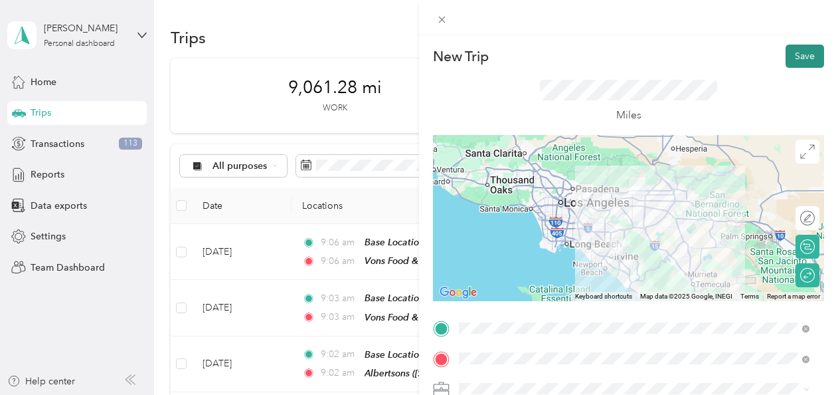
click at [794, 51] on button "Save" at bounding box center [805, 55] width 39 height 23
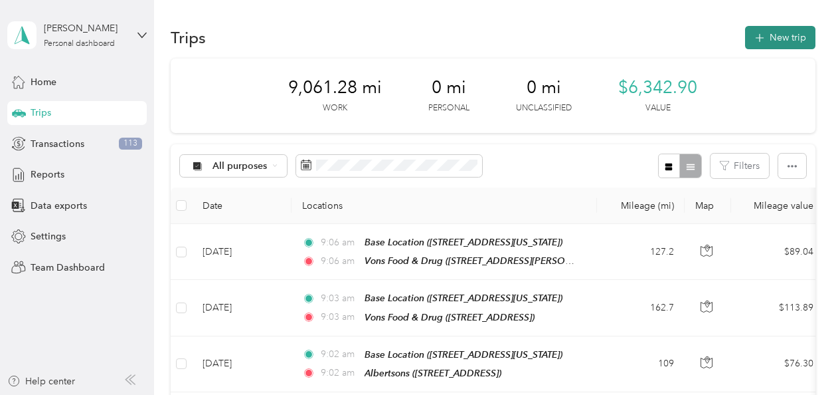
click at [782, 36] on button "New trip" at bounding box center [780, 37] width 70 height 23
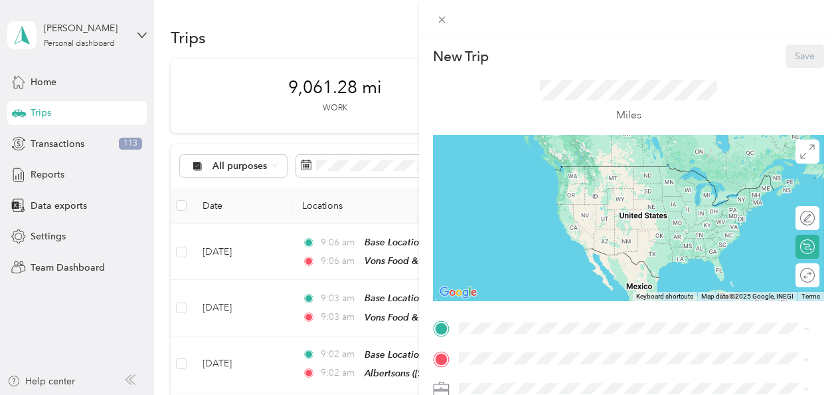
click at [526, 185] on span "[STREET_ADDRESS][US_STATE]" at bounding box center [550, 185] width 133 height 11
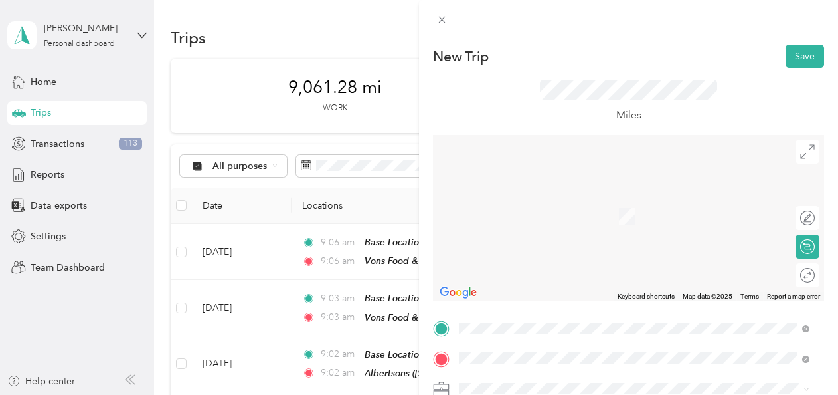
click at [578, 263] on span "[STREET_ADDRESS][PERSON_NAME]" at bounding box center [563, 267] width 158 height 11
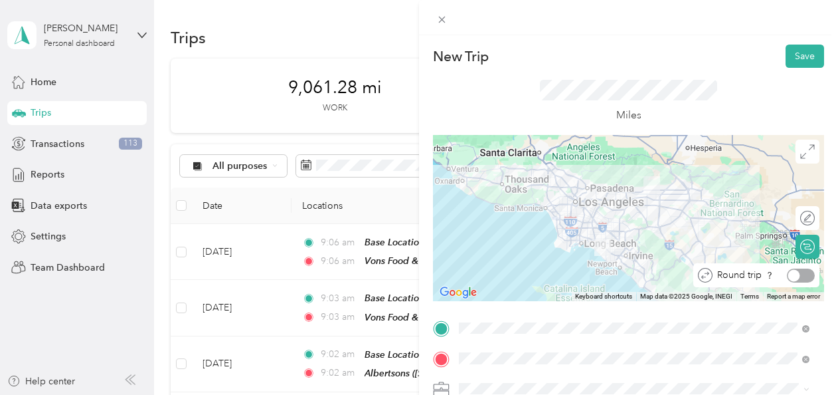
click at [793, 276] on div at bounding box center [801, 275] width 28 height 14
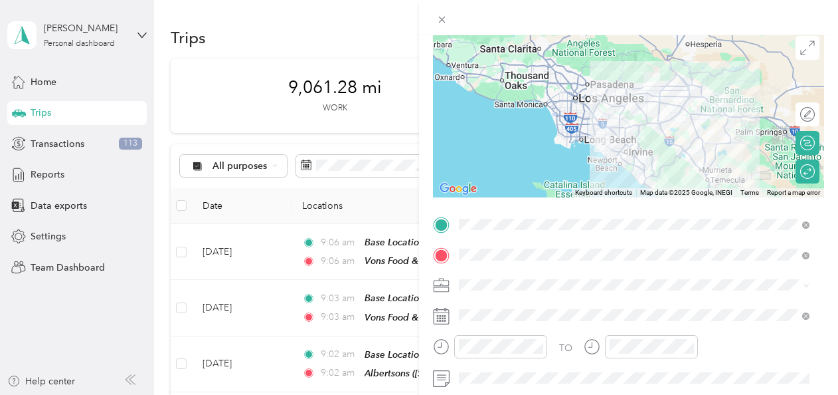
scroll to position [108, 0]
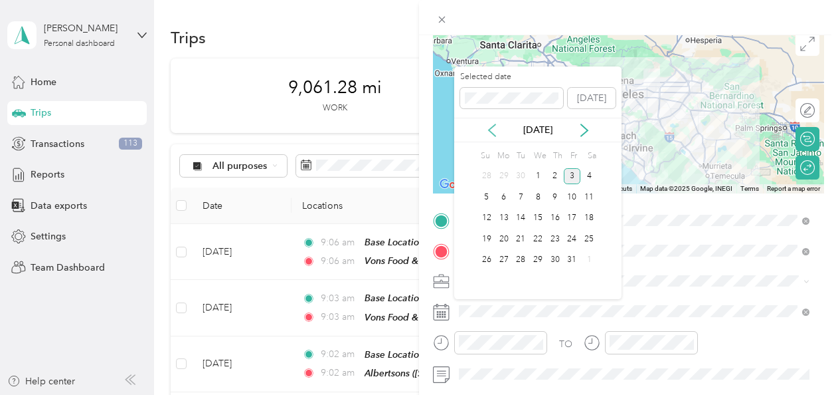
click at [490, 128] on icon at bounding box center [492, 130] width 7 height 12
click at [521, 193] on div "9" at bounding box center [520, 197] width 17 height 17
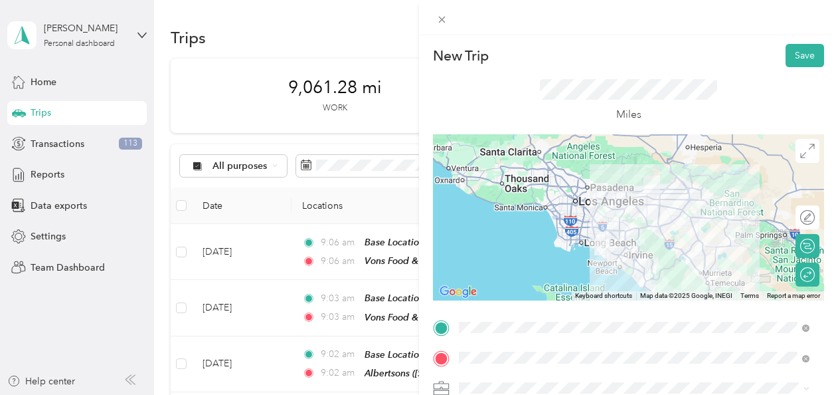
scroll to position [0, 0]
click at [794, 51] on button "Save" at bounding box center [805, 55] width 39 height 23
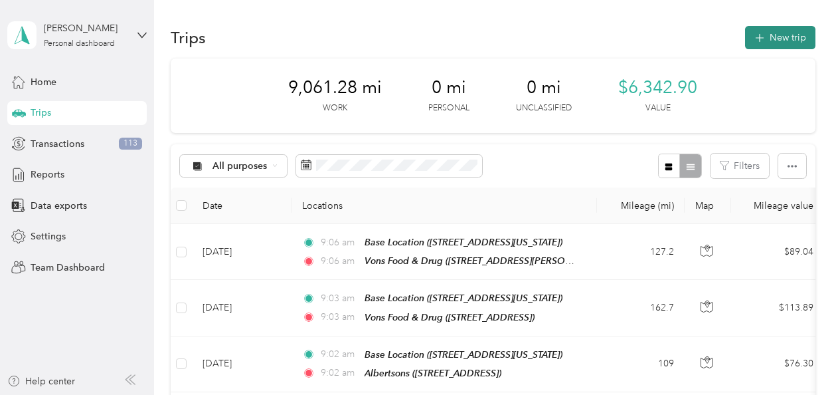
click at [775, 36] on button "New trip" at bounding box center [780, 37] width 70 height 23
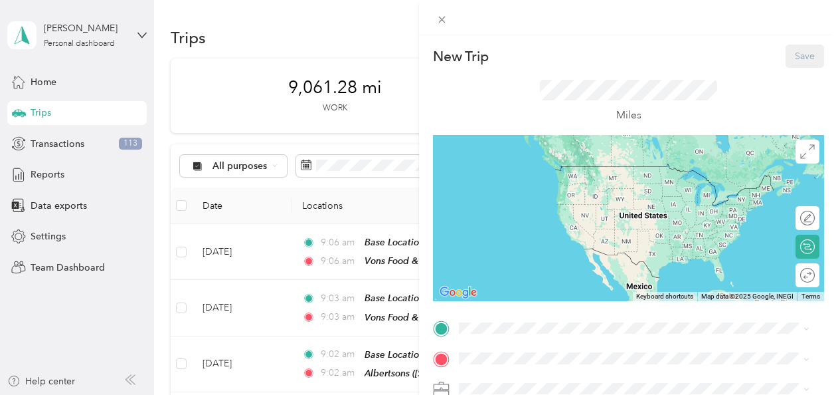
click at [534, 179] on div "Base Location [STREET_ADDRESS][US_STATE]" at bounding box center [550, 174] width 133 height 28
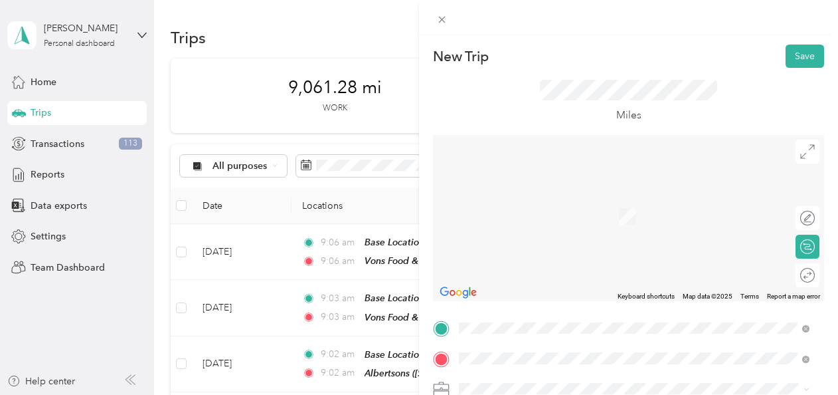
click at [607, 213] on div "TEAM Vons Food & Drug [STREET_ADDRESS]" at bounding box center [547, 211] width 126 height 33
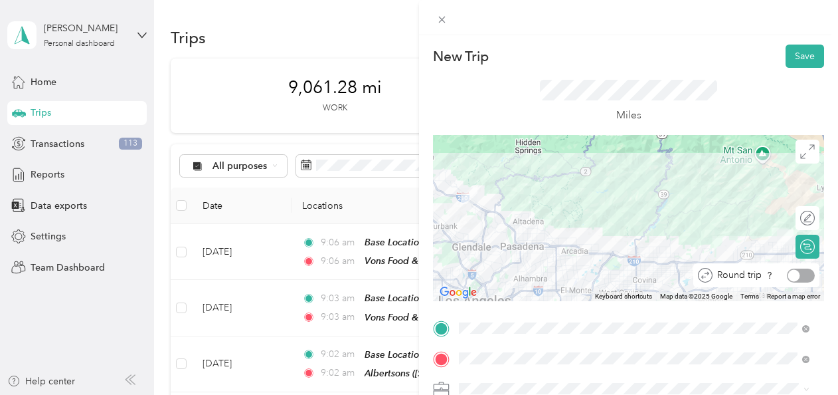
click at [793, 278] on div at bounding box center [801, 275] width 28 height 14
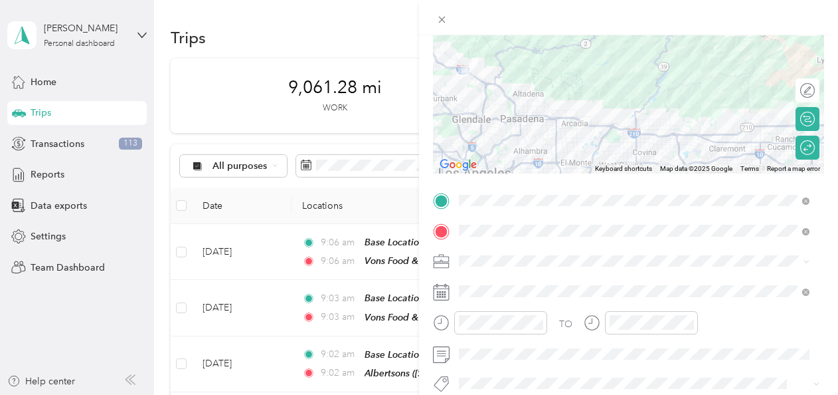
scroll to position [129, 0]
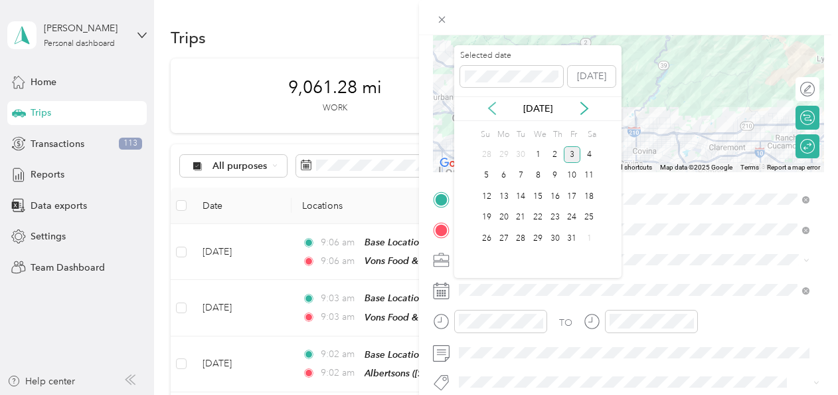
click at [491, 104] on icon at bounding box center [492, 108] width 13 height 13
click at [554, 171] on div "11" at bounding box center [555, 175] width 17 height 17
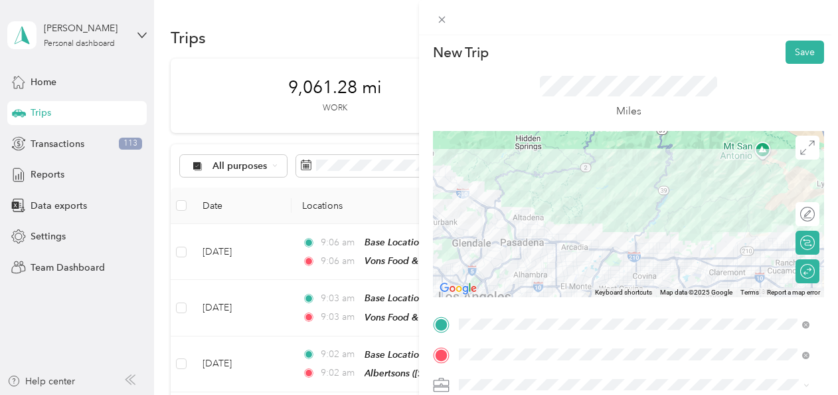
scroll to position [0, 0]
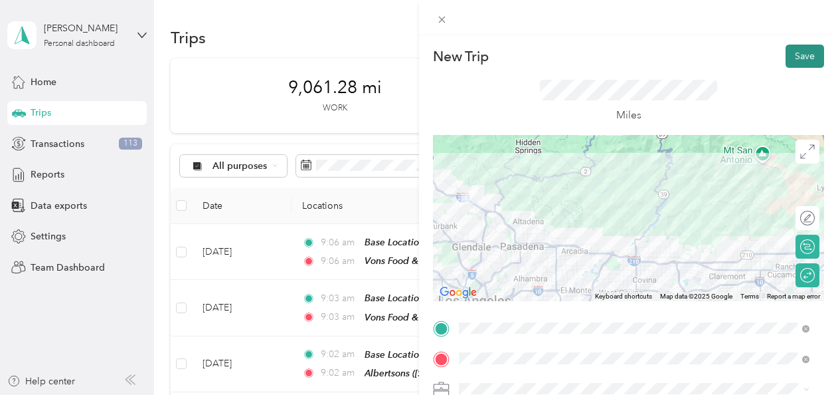
click at [792, 58] on button "Save" at bounding box center [805, 55] width 39 height 23
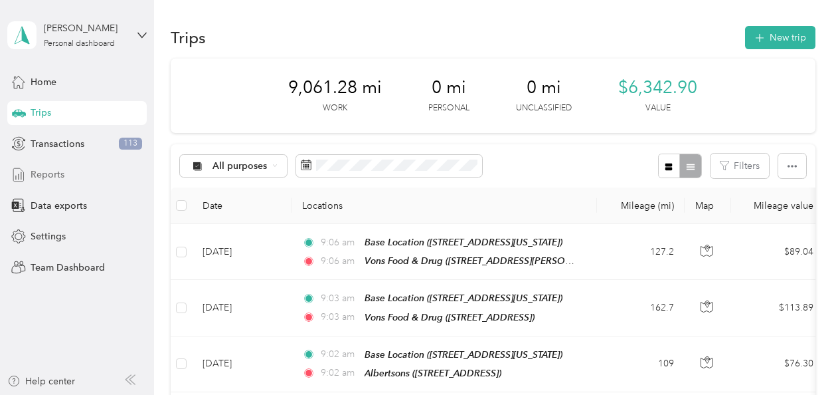
click at [56, 174] on span "Reports" at bounding box center [48, 174] width 34 height 14
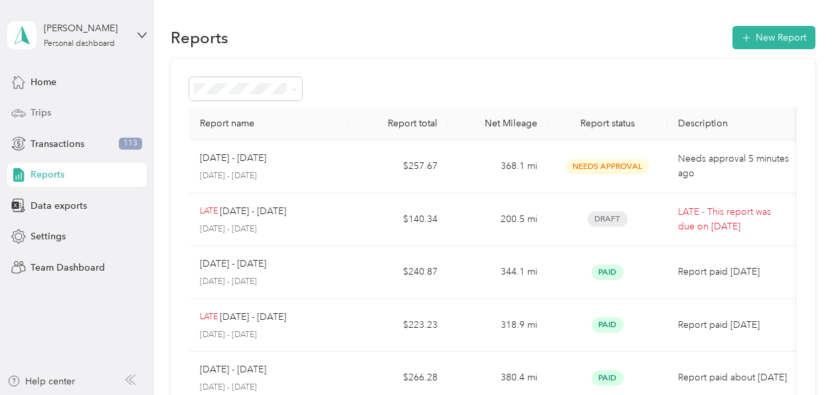
click at [61, 112] on div "Trips" at bounding box center [76, 113] width 139 height 24
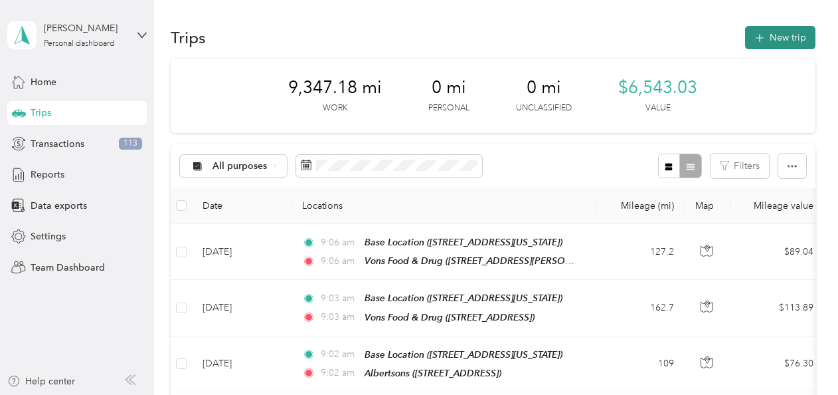
click at [770, 36] on button "New trip" at bounding box center [780, 37] width 70 height 23
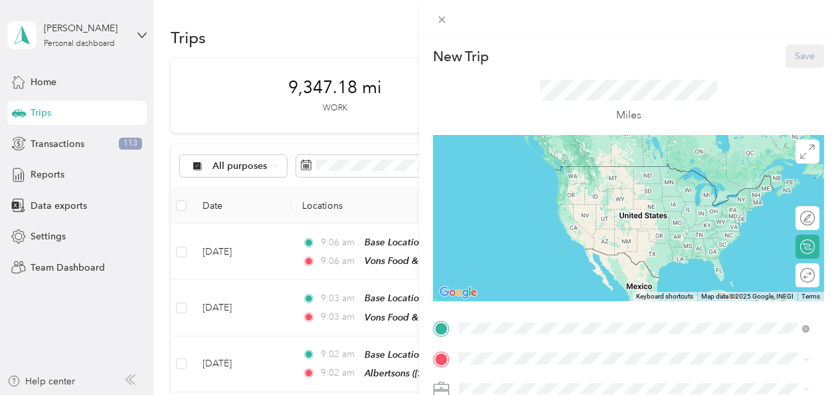
click at [553, 183] on span "[STREET_ADDRESS][US_STATE]" at bounding box center [550, 185] width 133 height 11
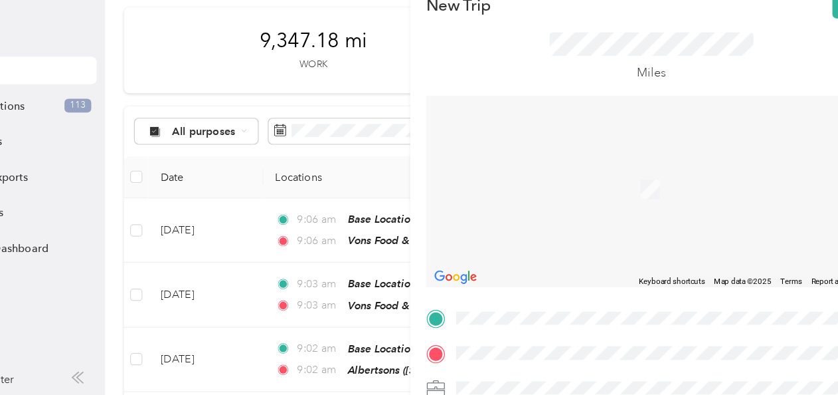
click at [549, 223] on div "TEAM Albertsons Store [STREET_ADDRESS]" at bounding box center [519, 225] width 118 height 33
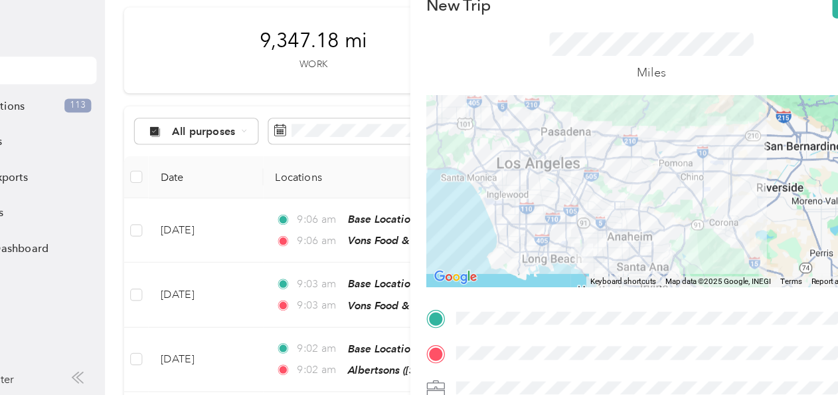
click at [572, 119] on div "Miles" at bounding box center [628, 102] width 177 height 44
drag, startPoint x: 438, startPoint y: 304, endPoint x: 429, endPoint y: 270, distance: 35.1
click at [429, 270] on form "New Trip Save This trip cannot be edited because it is either under review, app…" at bounding box center [628, 341] width 419 height 594
drag, startPoint x: 747, startPoint y: 304, endPoint x: 709, endPoint y: 305, distance: 37.2
click at [720, 305] on div "New Trip Save This trip cannot be edited because it is either under review, app…" at bounding box center [628, 341] width 391 height 594
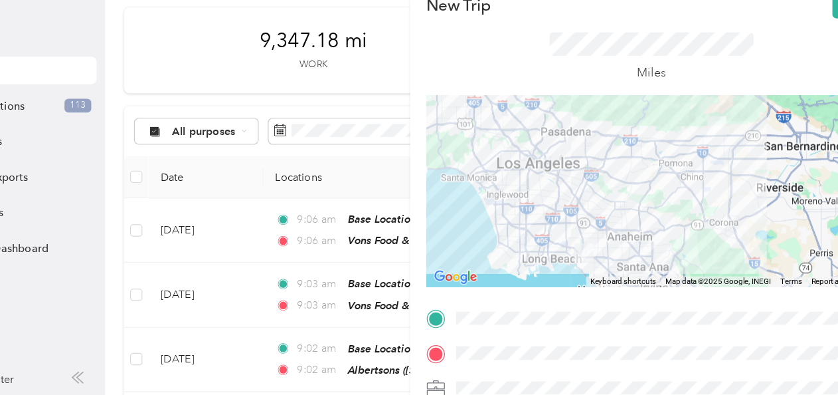
drag, startPoint x: 161, startPoint y: 282, endPoint x: 161, endPoint y: 253, distance: 28.6
click at [161, 253] on div "New Trip Save This trip cannot be edited because it is either under review, app…" at bounding box center [419, 197] width 838 height 395
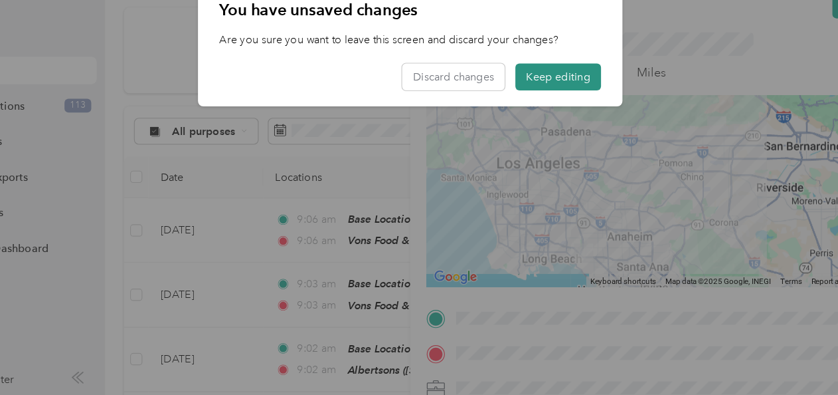
click at [544, 116] on button "Keep editing" at bounding box center [548, 118] width 74 height 23
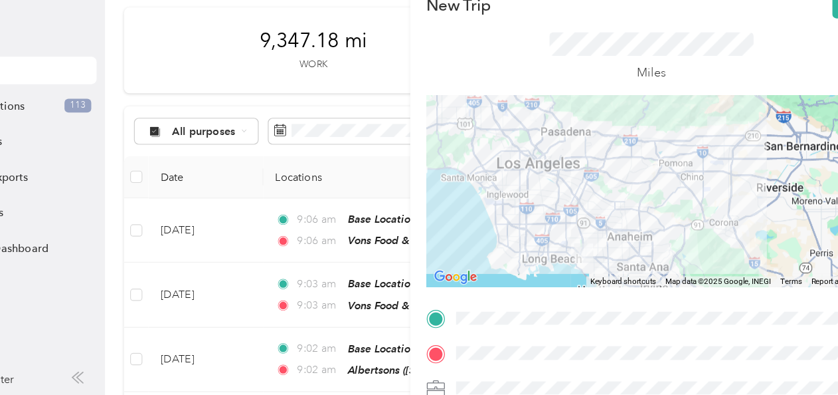
drag, startPoint x: 679, startPoint y: 381, endPoint x: 468, endPoint y: 108, distance: 345.3
click at [468, 108] on div "Miles" at bounding box center [628, 101] width 391 height 67
drag, startPoint x: 665, startPoint y: 377, endPoint x: 656, endPoint y: 340, distance: 38.3
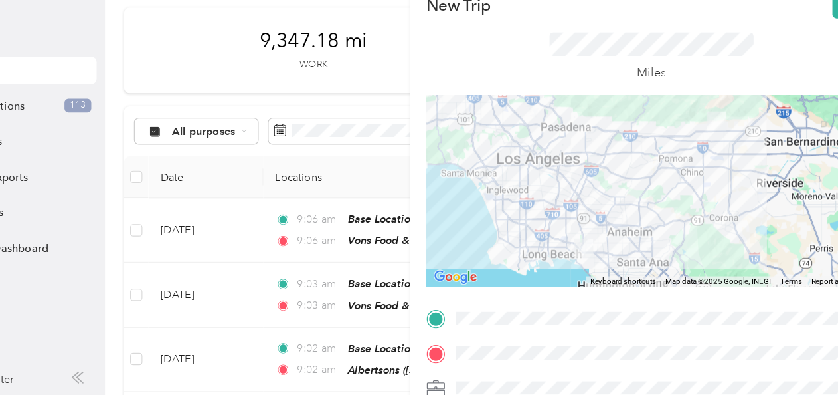
drag, startPoint x: 642, startPoint y: 284, endPoint x: 641, endPoint y: 278, distance: 6.7
click at [641, 278] on div at bounding box center [628, 218] width 391 height 166
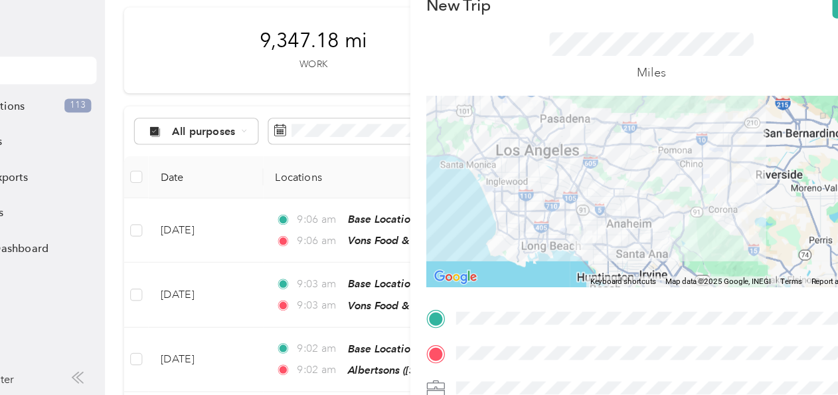
drag, startPoint x: 671, startPoint y: 302, endPoint x: 665, endPoint y: 279, distance: 23.4
click at [665, 278] on div "New Trip Save This trip cannot be edited because it is either under review, app…" at bounding box center [628, 341] width 391 height 594
drag, startPoint x: 620, startPoint y: 381, endPoint x: 723, endPoint y: 299, distance: 131.3
click at [723, 299] on div "New Trip Save This trip cannot be edited because it is either under review, app…" at bounding box center [628, 341] width 391 height 594
drag, startPoint x: 762, startPoint y: 95, endPoint x: 733, endPoint y: 99, distance: 30.2
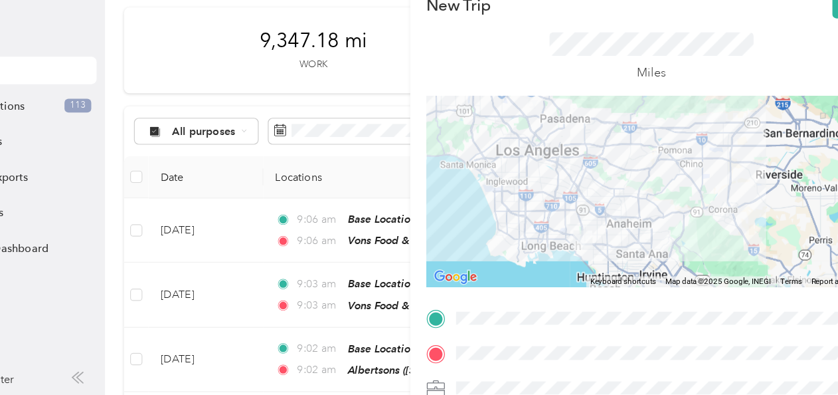
click at [733, 99] on div "Miles" at bounding box center [628, 101] width 391 height 67
click at [104, 335] on div "New Trip Save This trip cannot be edited because it is either under review, app…" at bounding box center [419, 197] width 838 height 395
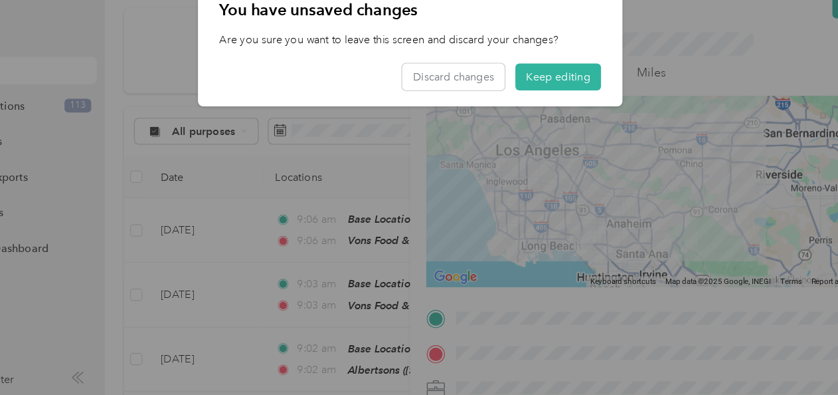
click at [682, 89] on div "You have unsaved changes Are you sure you want to leave this screen and discard…" at bounding box center [603, 91] width 369 height 116
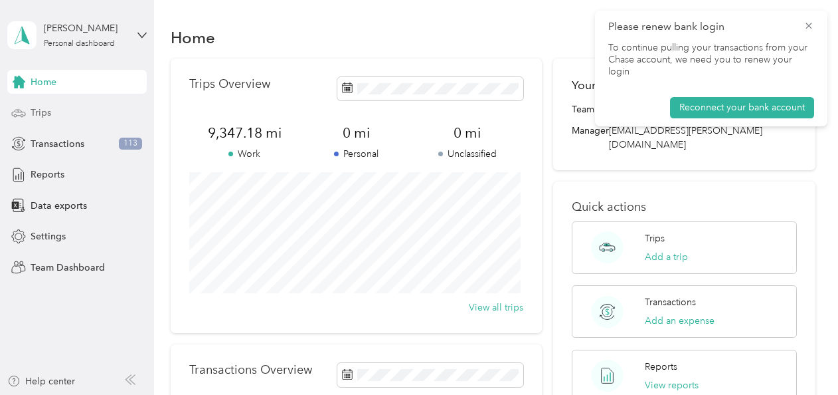
click at [48, 114] on span "Trips" at bounding box center [41, 113] width 21 height 14
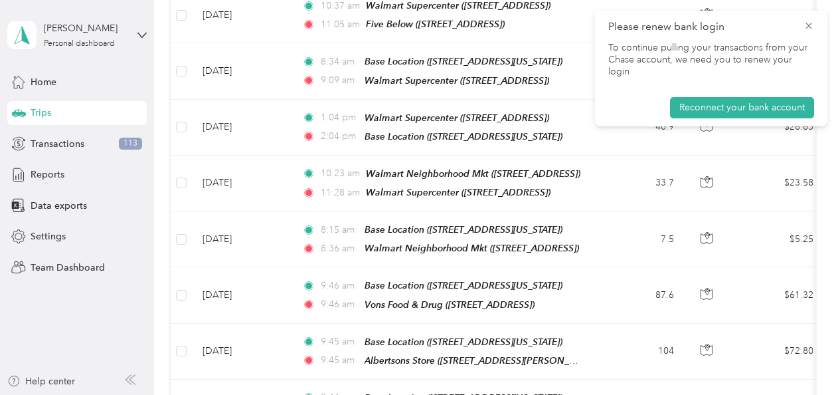
scroll to position [849, 0]
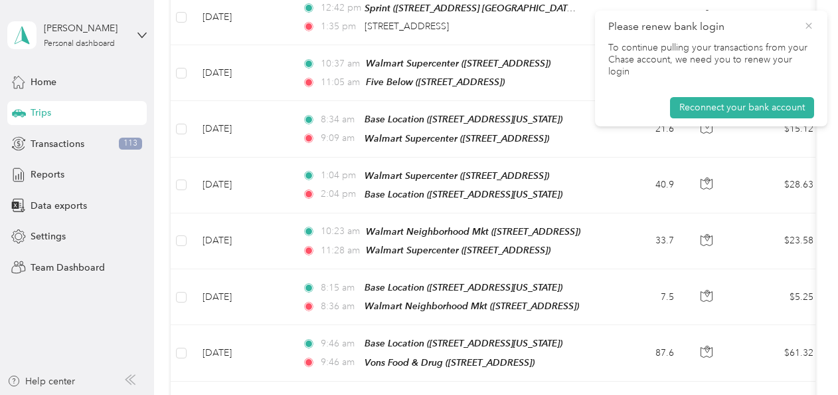
click at [809, 27] on icon at bounding box center [809, 26] width 11 height 12
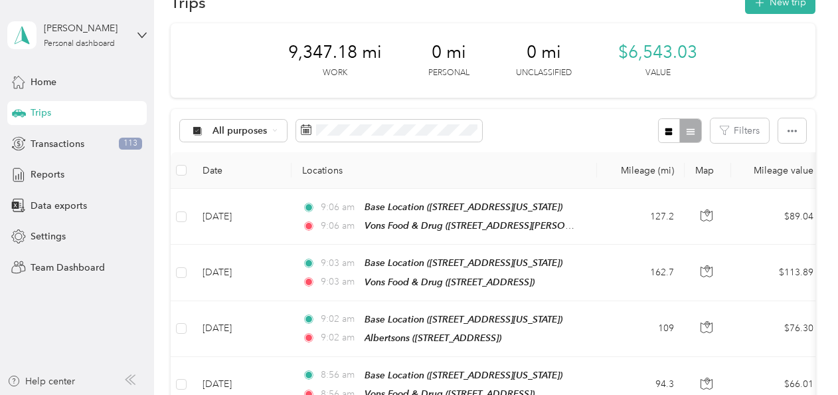
scroll to position [0, 0]
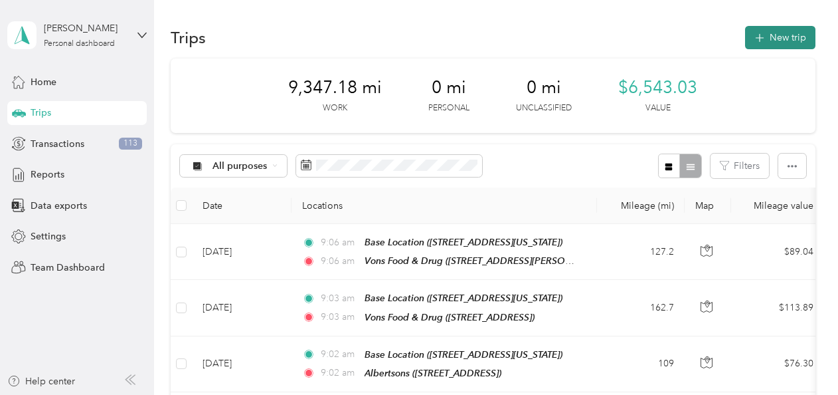
click at [778, 36] on button "New trip" at bounding box center [780, 37] width 70 height 23
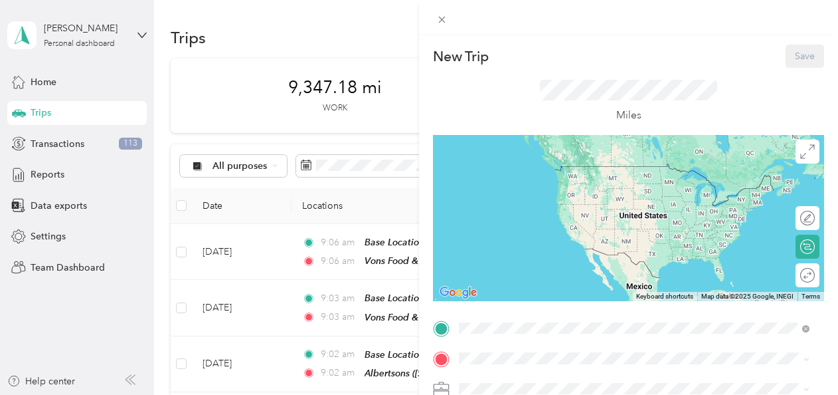
click at [529, 179] on div "Base Location [STREET_ADDRESS][US_STATE]" at bounding box center [550, 179] width 133 height 28
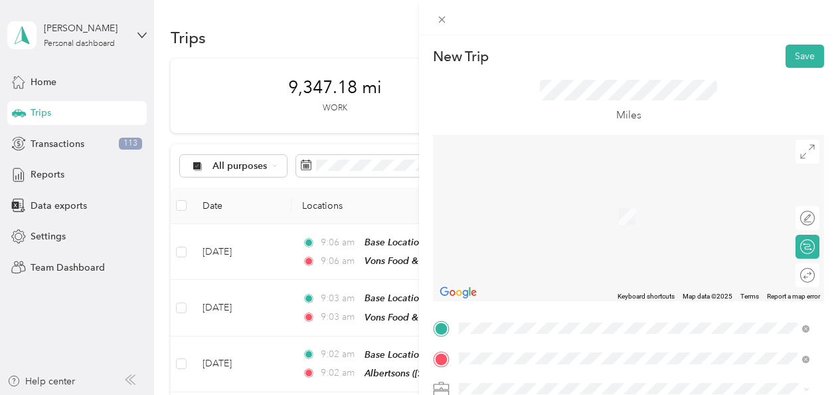
click at [553, 224] on div "TEAM Albertsons Store [STREET_ADDRESS]" at bounding box center [543, 225] width 118 height 33
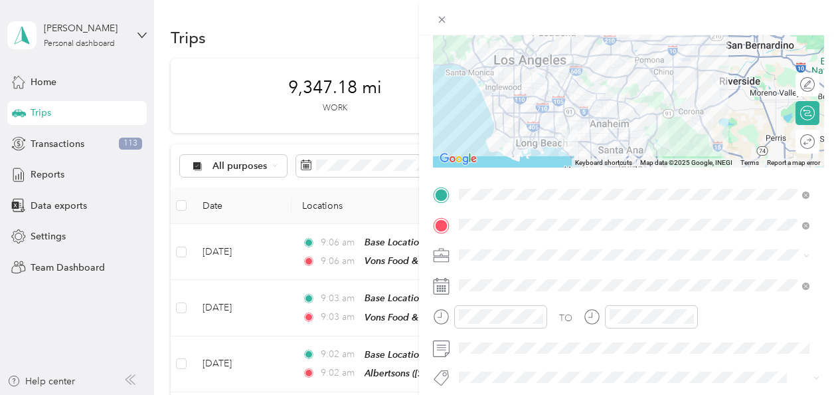
scroll to position [142, 0]
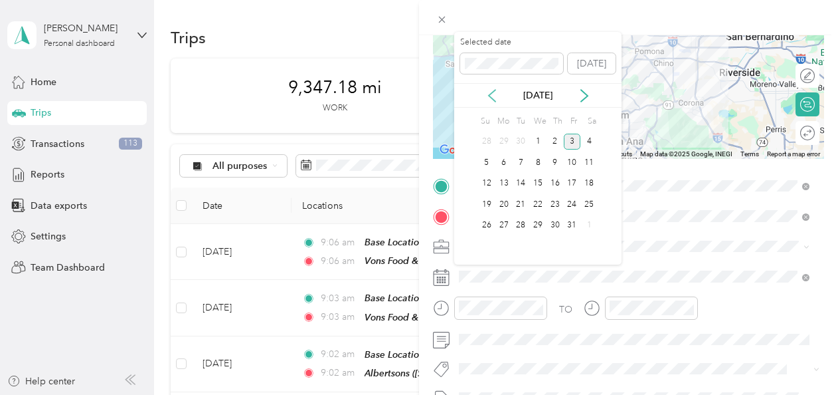
click at [492, 92] on icon at bounding box center [492, 96] width 7 height 12
click at [569, 159] on div "12" at bounding box center [572, 162] width 17 height 17
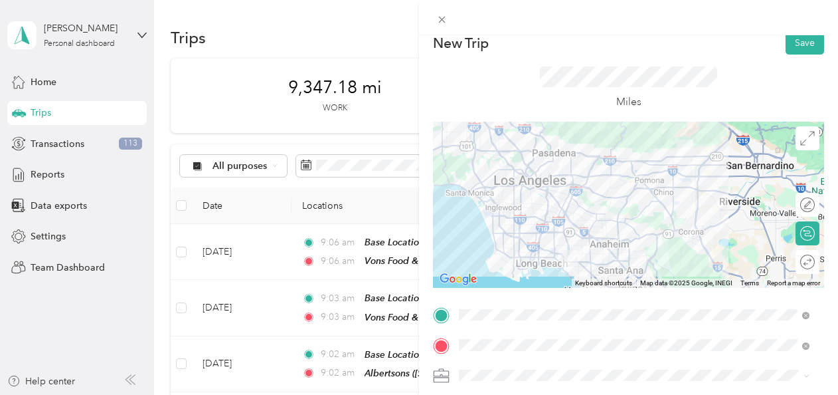
scroll to position [0, 0]
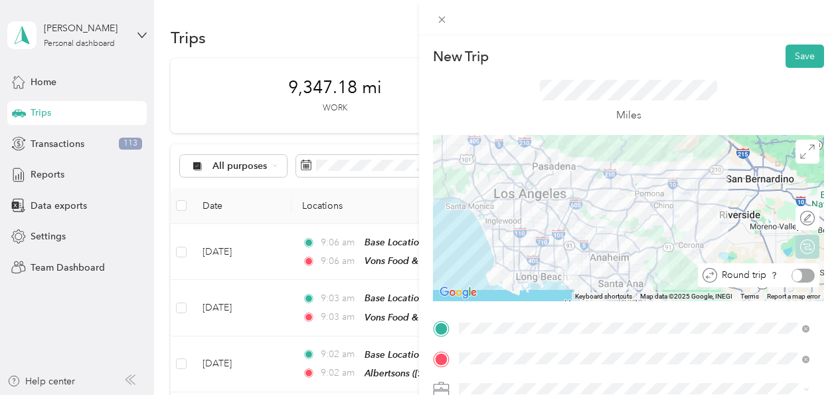
click at [797, 274] on div at bounding box center [803, 275] width 23 height 14
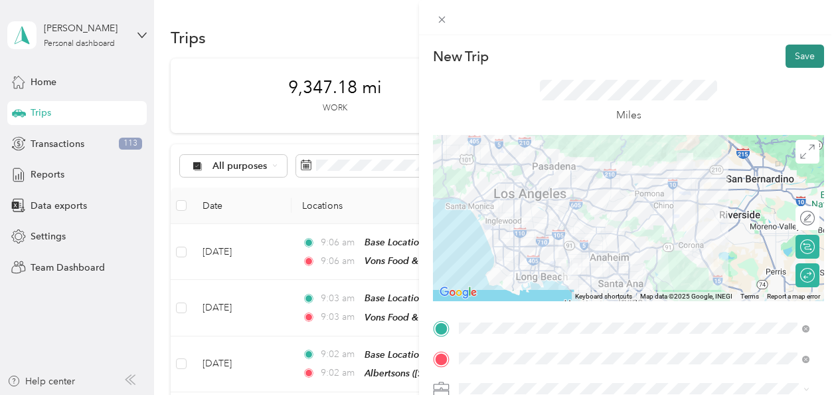
click at [794, 60] on button "Save" at bounding box center [805, 55] width 39 height 23
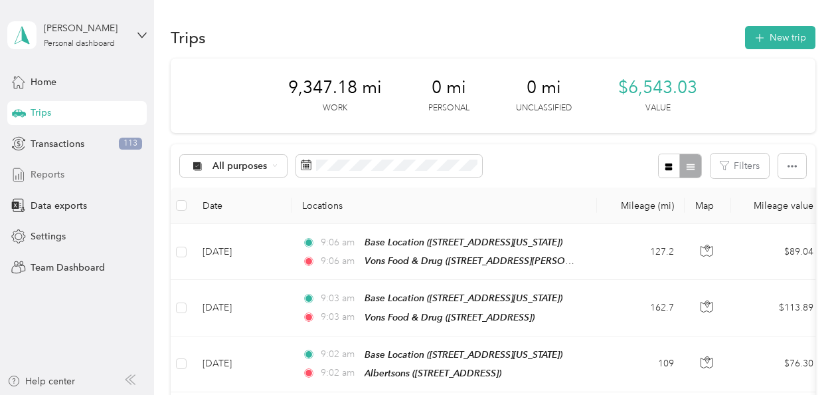
click at [52, 171] on span "Reports" at bounding box center [48, 174] width 34 height 14
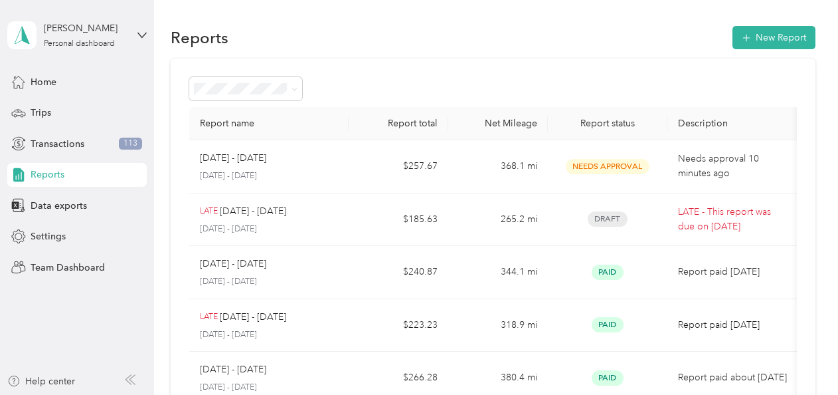
click at [52, 173] on span "Reports" at bounding box center [48, 174] width 34 height 14
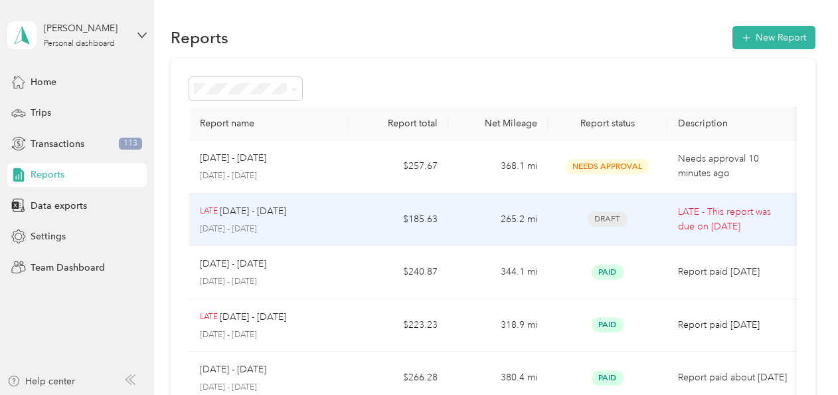
click at [345, 223] on td "LATE Sep 1 - 15, 2025 September 1 - 15, 2025" at bounding box center [268, 219] width 159 height 53
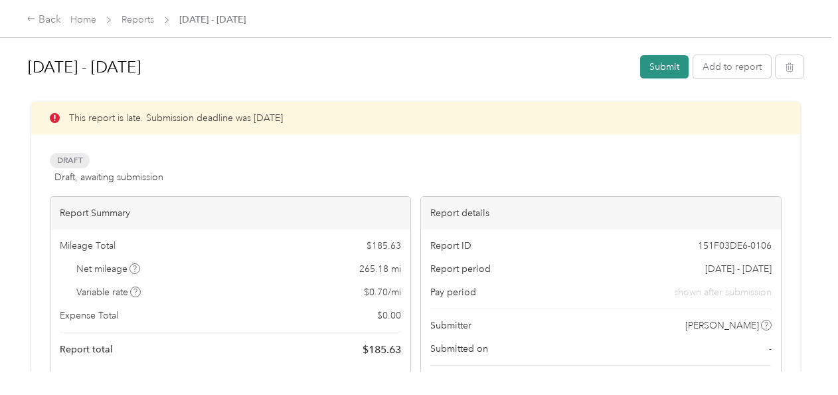
click at [658, 64] on button "Submit" at bounding box center [664, 66] width 48 height 23
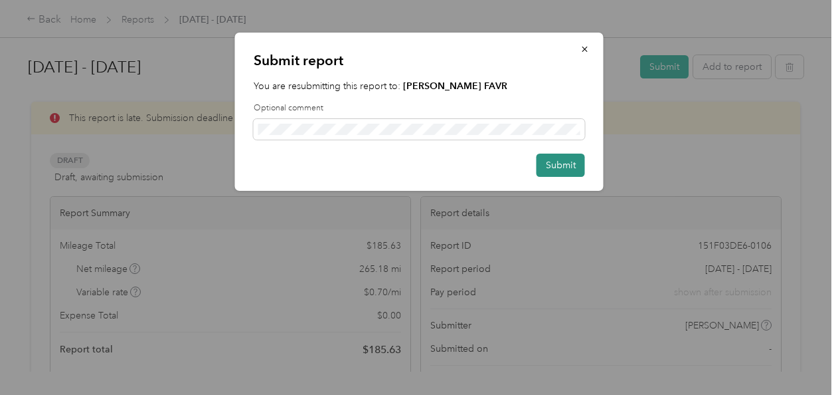
click at [557, 167] on button "Submit" at bounding box center [561, 164] width 48 height 23
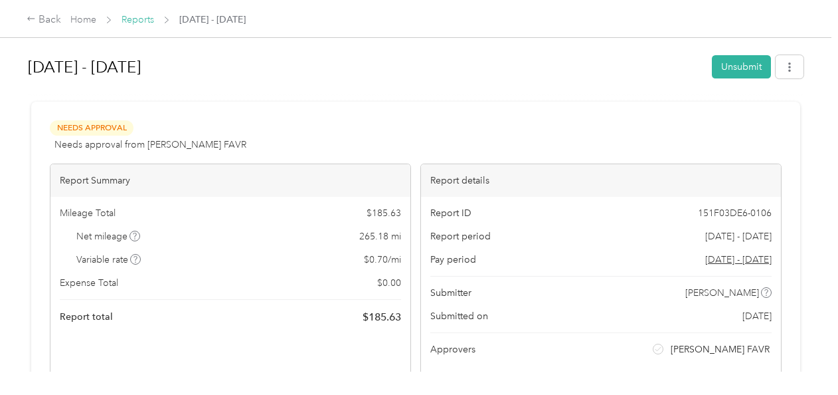
click at [137, 17] on link "Reports" at bounding box center [138, 19] width 33 height 11
